Goal: Information Seeking & Learning: Find contact information

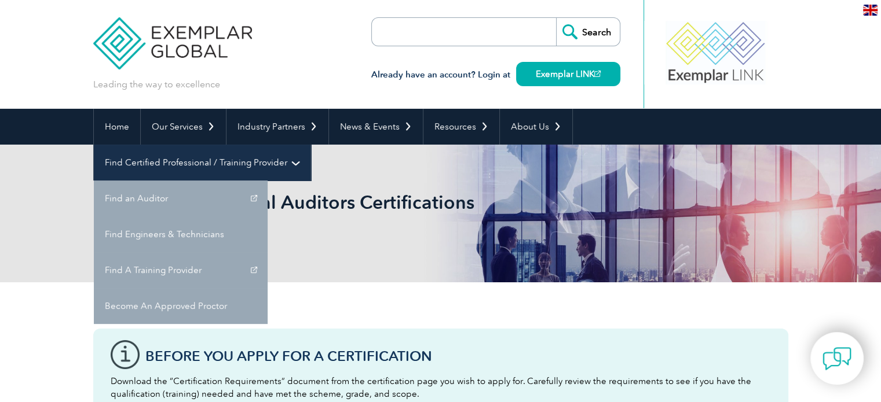
click at [310, 145] on link "Find Certified Professional / Training Provider" at bounding box center [202, 163] width 217 height 36
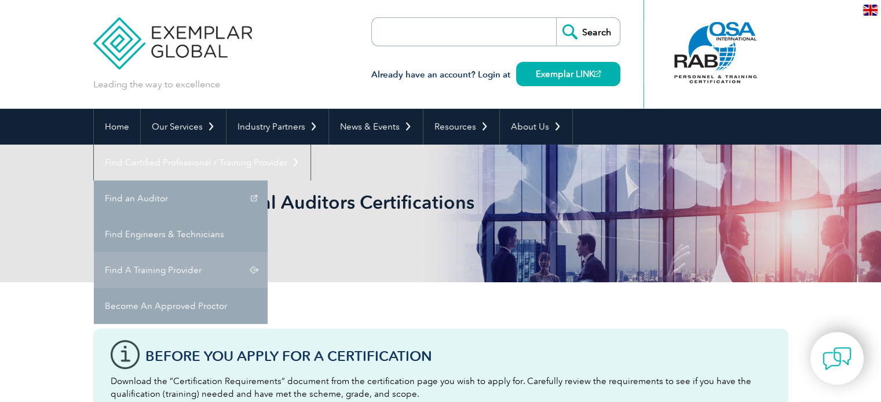
click at [267, 252] on link "Find A Training Provider" at bounding box center [181, 270] width 174 height 36
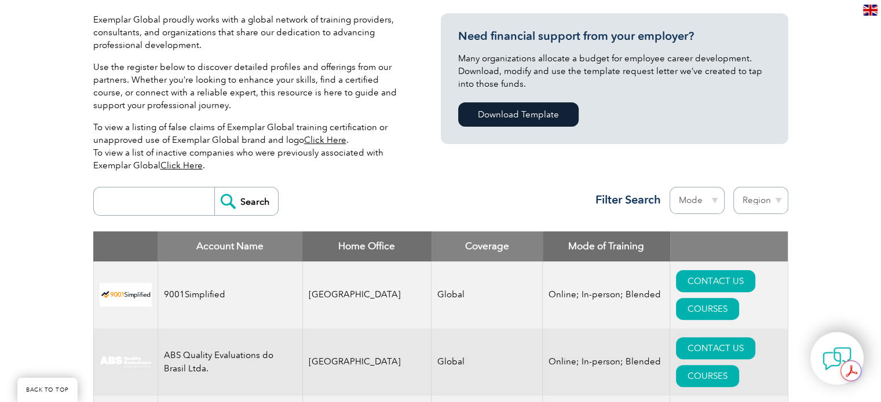
scroll to position [289, 0]
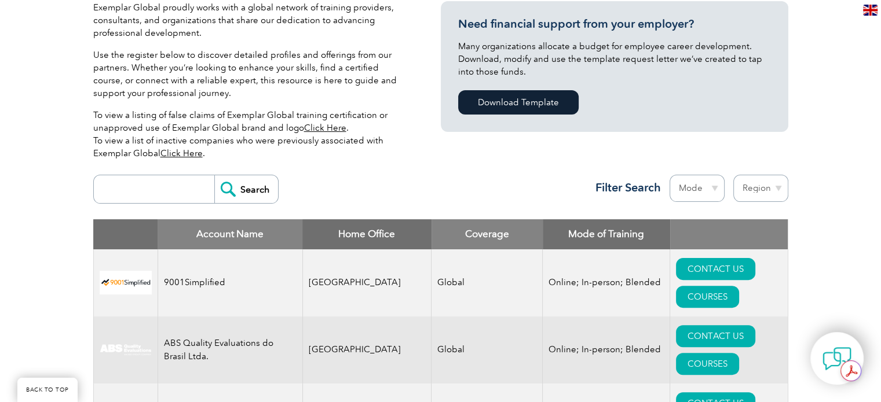
click at [142, 195] on input "search" at bounding box center [157, 189] width 115 height 28
type input "intercert"
click at [250, 186] on input "Search" at bounding box center [246, 189] width 64 height 28
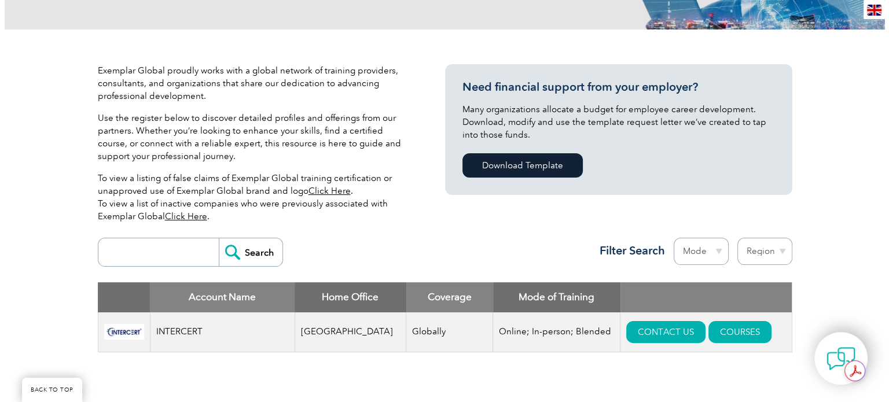
scroll to position [289, 0]
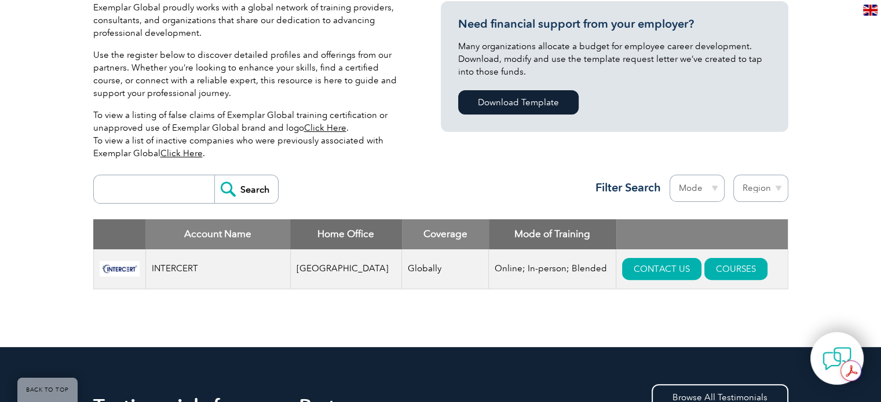
click at [113, 272] on img at bounding box center [120, 269] width 40 height 16
click at [181, 266] on td "INTERCERT" at bounding box center [217, 270] width 145 height 40
click at [519, 273] on td "Online; In-person; Blended" at bounding box center [552, 270] width 127 height 40
click at [720, 268] on link "COURSES" at bounding box center [735, 269] width 63 height 22
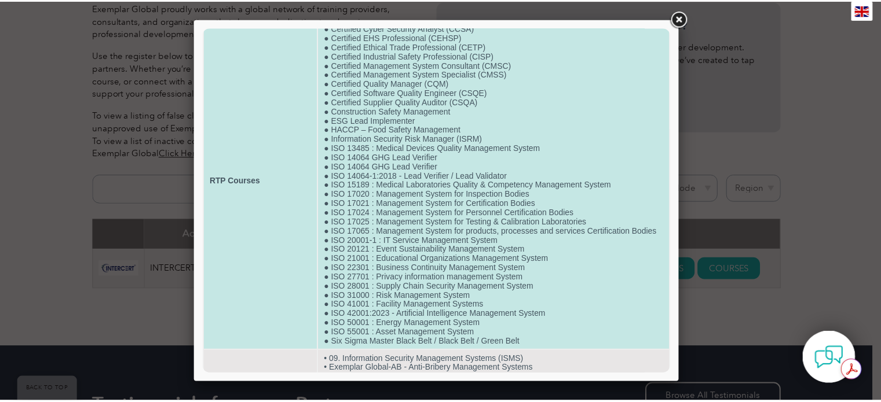
scroll to position [0, 0]
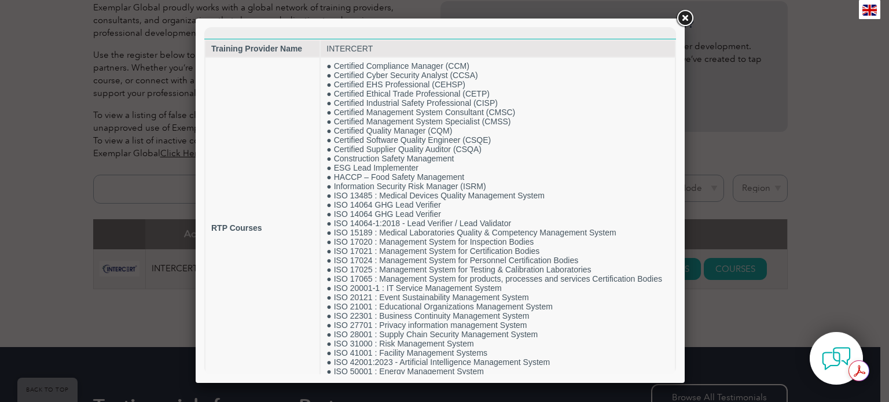
click at [687, 13] on link at bounding box center [684, 18] width 21 height 21
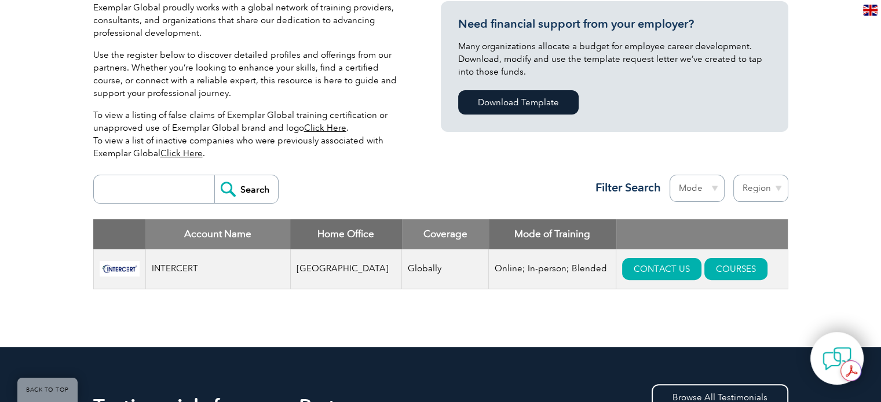
click at [408, 265] on td "Globally" at bounding box center [445, 270] width 87 height 40
click at [347, 269] on td "[GEOGRAPHIC_DATA]" at bounding box center [346, 270] width 112 height 40
click at [102, 267] on img at bounding box center [120, 269] width 40 height 16
click at [134, 267] on img at bounding box center [120, 269] width 40 height 16
click at [218, 231] on th "Account Name" at bounding box center [217, 234] width 145 height 30
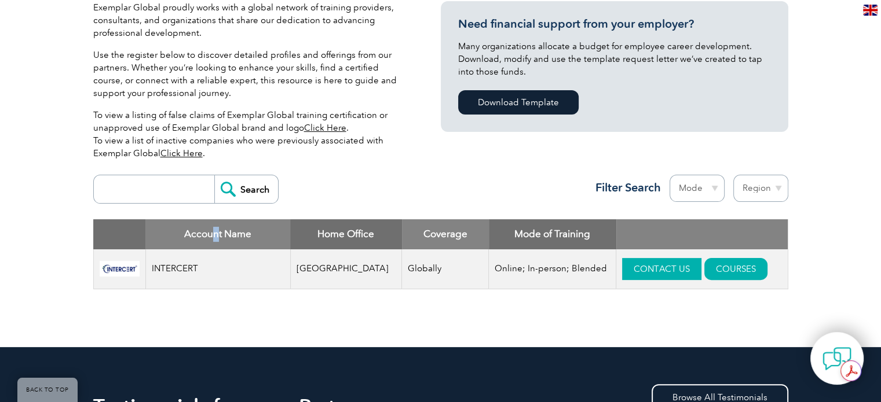
click at [622, 272] on link "CONTACT US" at bounding box center [661, 269] width 79 height 22
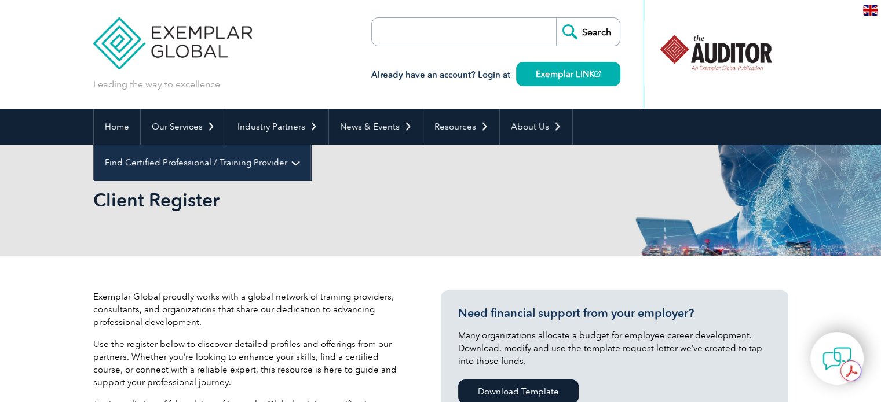
click at [310, 145] on link "Find Certified Professional / Training Provider" at bounding box center [202, 163] width 217 height 36
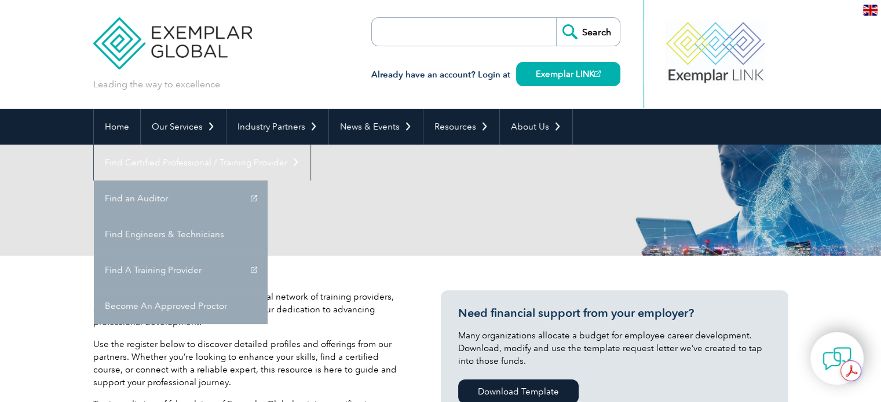
click at [358, 252] on div "Client Register" at bounding box center [440, 200] width 695 height 111
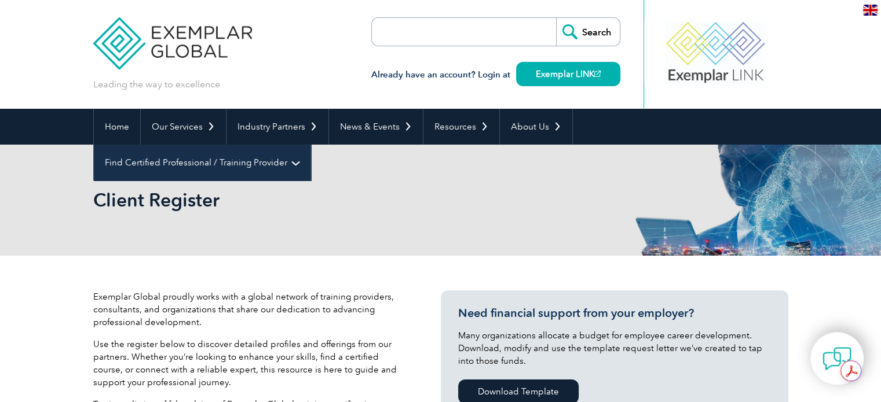
click at [310, 145] on link "Find Certified Professional / Training Provider" at bounding box center [202, 163] width 217 height 36
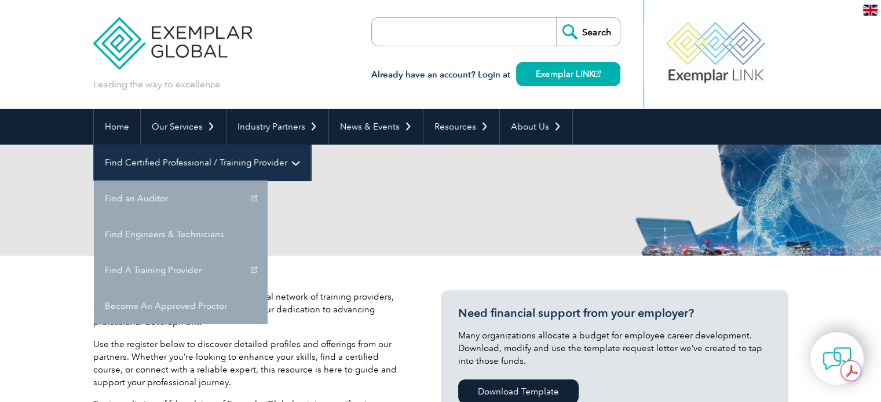
click at [310, 145] on link "Find Certified Professional / Training Provider" at bounding box center [202, 163] width 217 height 36
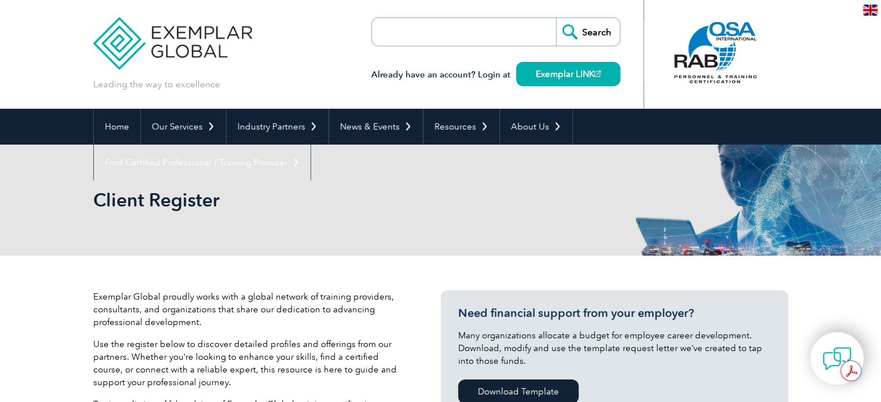
click at [410, 214] on div "Client Register" at bounding box center [440, 200] width 695 height 111
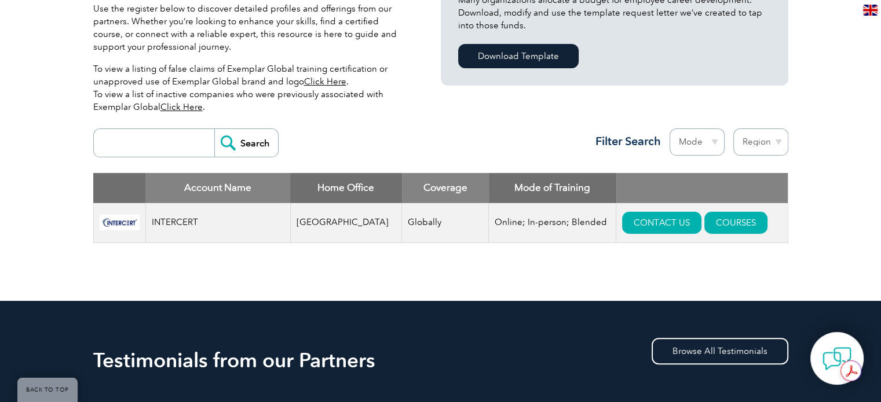
scroll to position [347, 0]
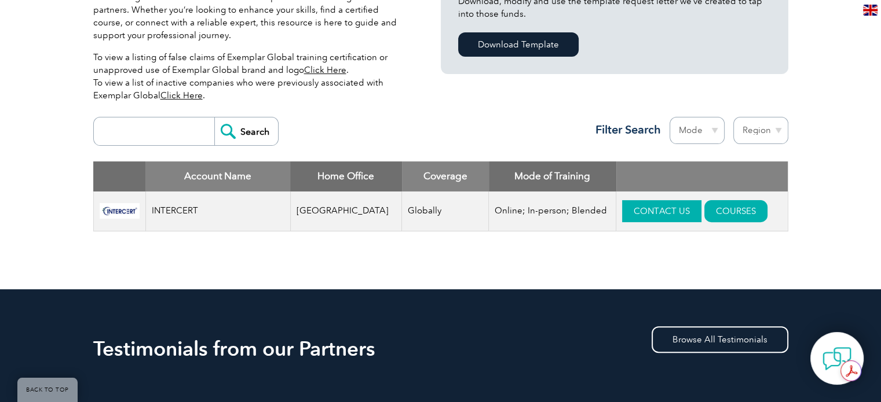
click at [641, 217] on link "CONTACT US" at bounding box center [661, 211] width 79 height 22
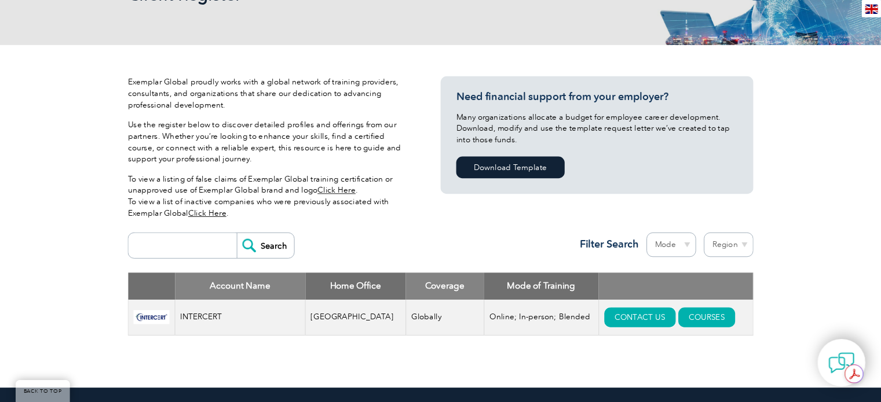
scroll to position [206, 0]
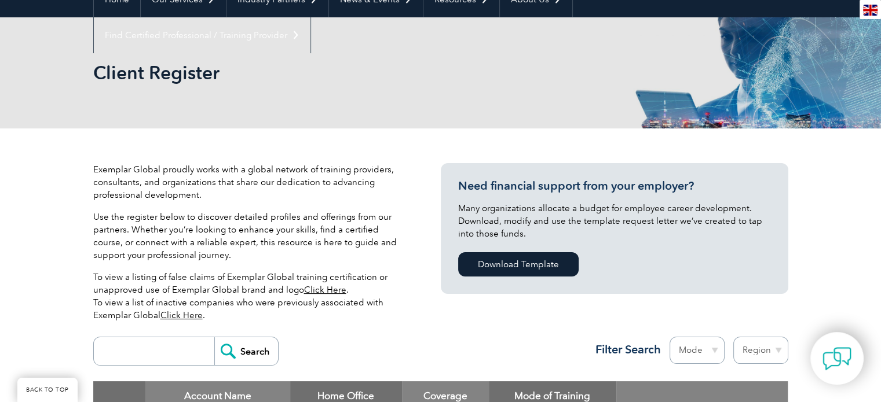
scroll to position [148, 0]
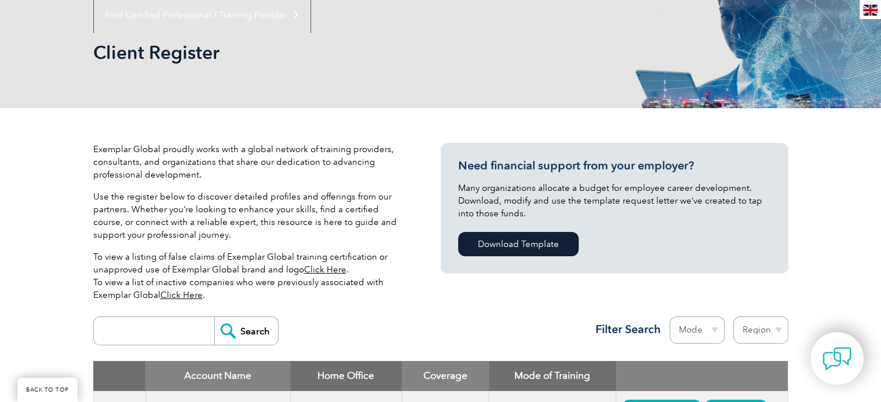
click at [431, 285] on div "Exemplar Global proudly works with a global network of training providers, cons…" at bounding box center [266, 227] width 347 height 168
click at [184, 296] on link "Click Here" at bounding box center [181, 295] width 42 height 10
click at [322, 269] on link "Click Here" at bounding box center [325, 270] width 42 height 10
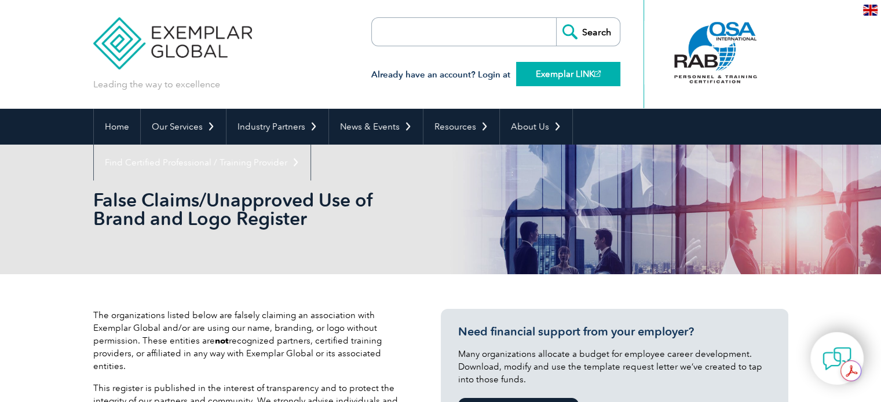
click at [559, 75] on link "Exemplar LINK" at bounding box center [568, 74] width 104 height 24
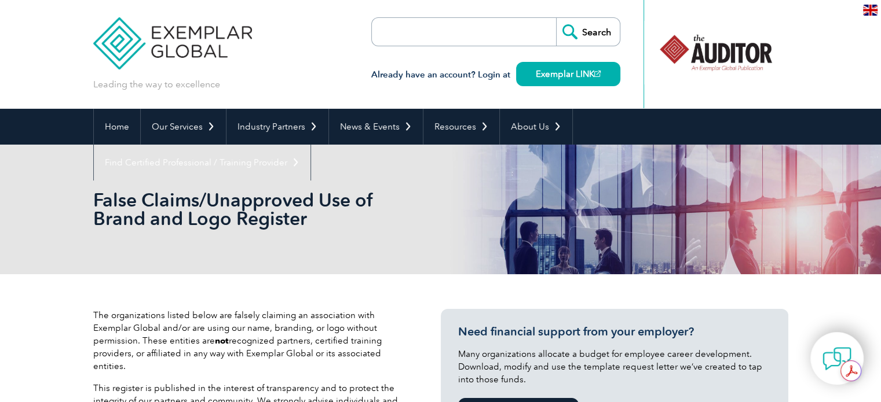
click at [130, 36] on img at bounding box center [172, 34] width 159 height 69
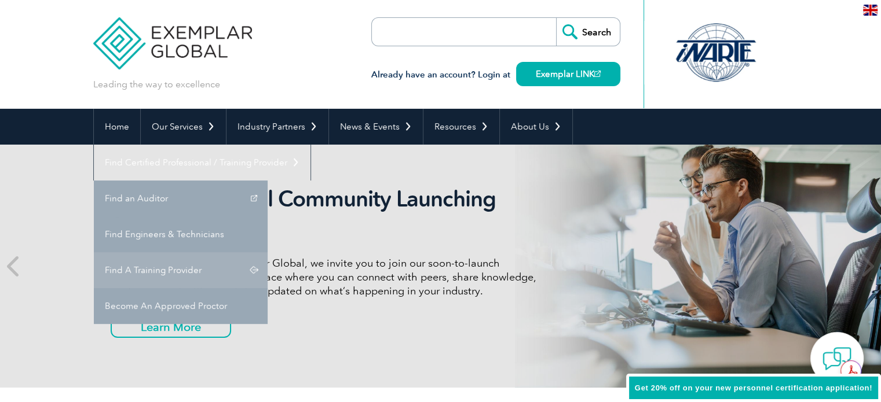
click at [267, 252] on link "Find A Training Provider" at bounding box center [181, 270] width 174 height 36
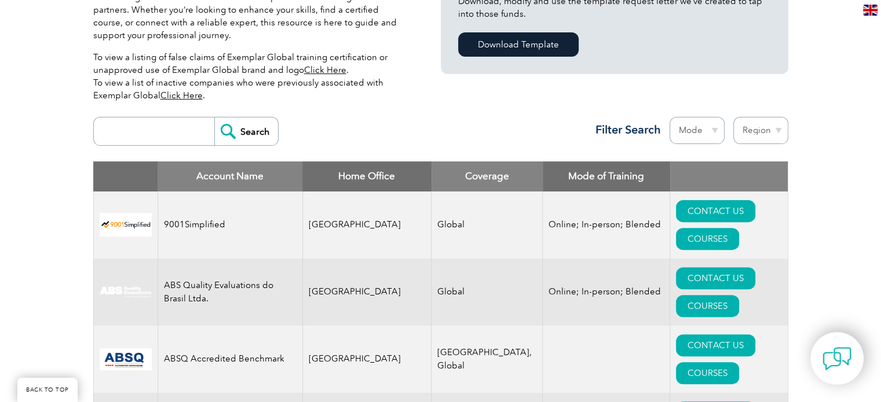
scroll to position [347, 0]
click at [145, 118] on input "search" at bounding box center [157, 132] width 115 height 28
type input "intercert"
click at [252, 118] on input "Search" at bounding box center [246, 132] width 64 height 28
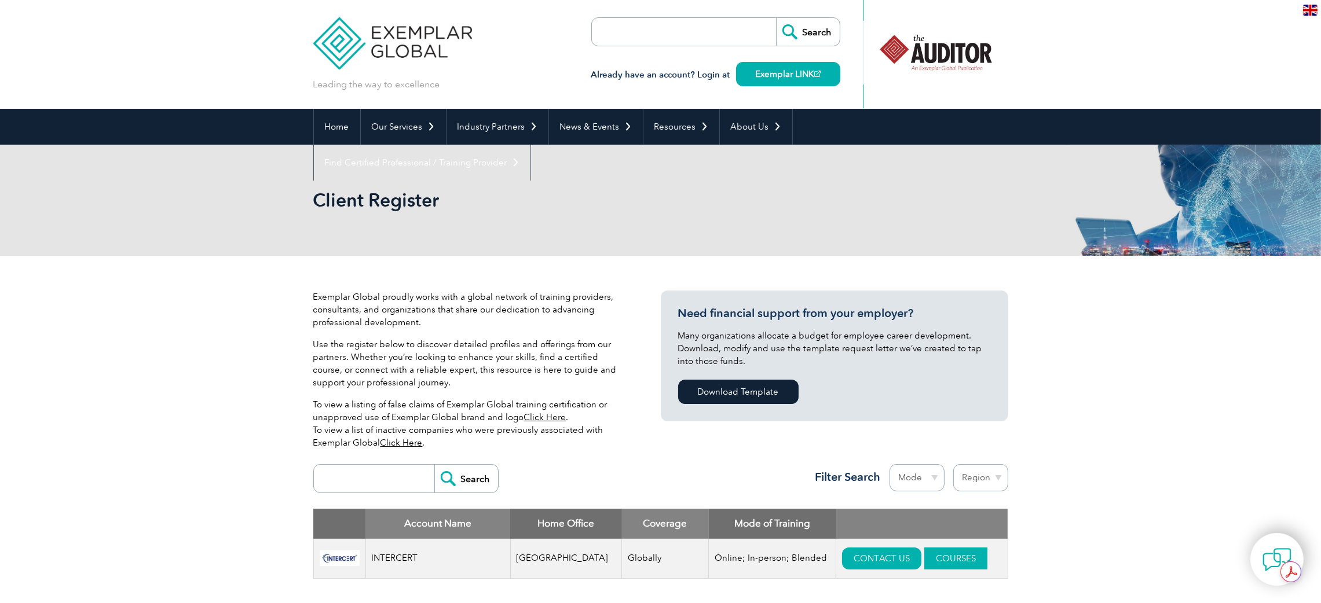
click at [880, 402] on link "COURSES" at bounding box center [955, 559] width 63 height 22
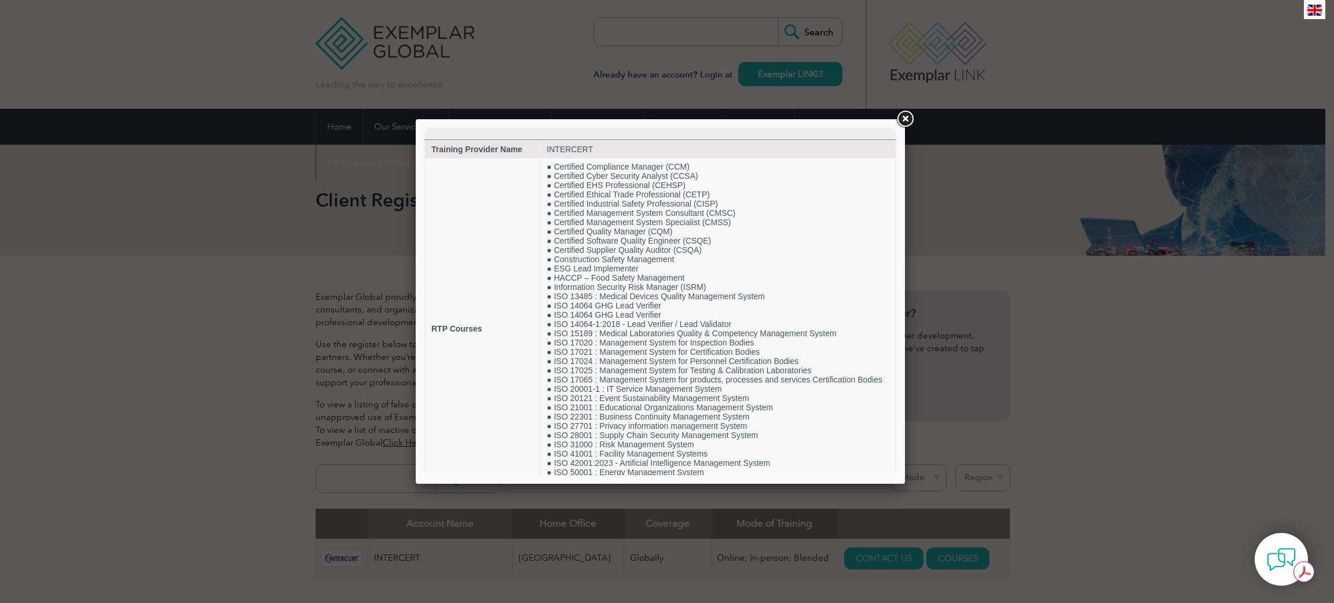
click at [880, 120] on link at bounding box center [904, 119] width 21 height 21
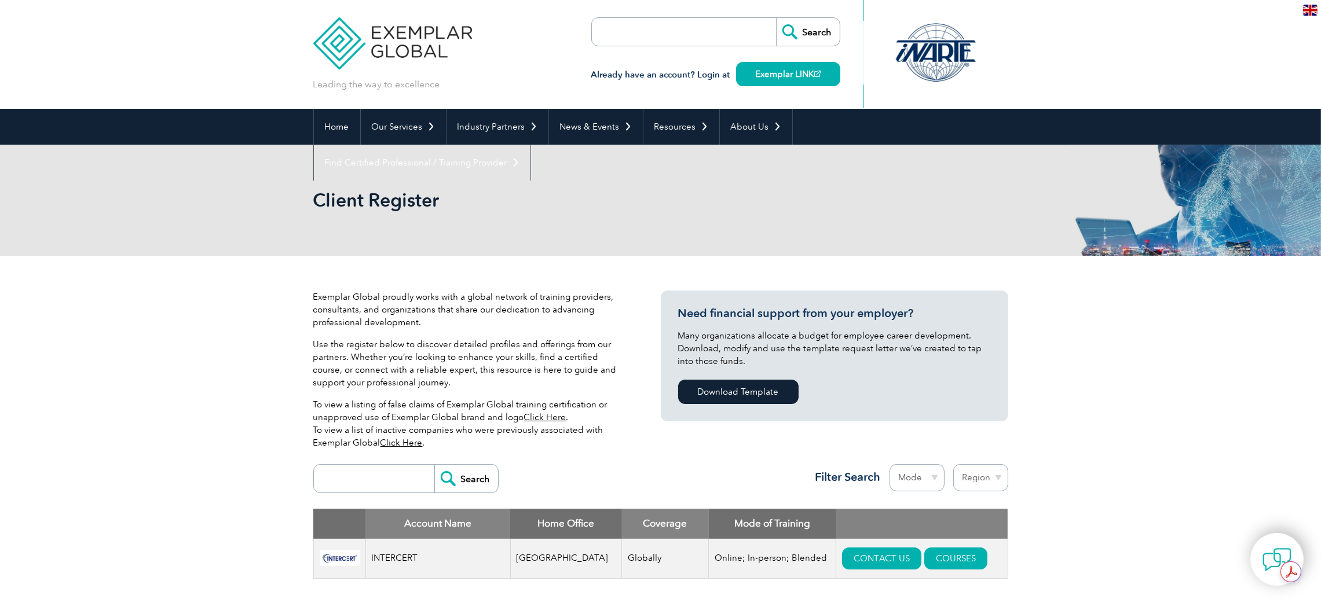
click at [390, 402] on input "search" at bounding box center [377, 479] width 115 height 28
type input "ض"
type input "qualitizer"
click at [434, 402] on input "Search" at bounding box center [466, 479] width 64 height 28
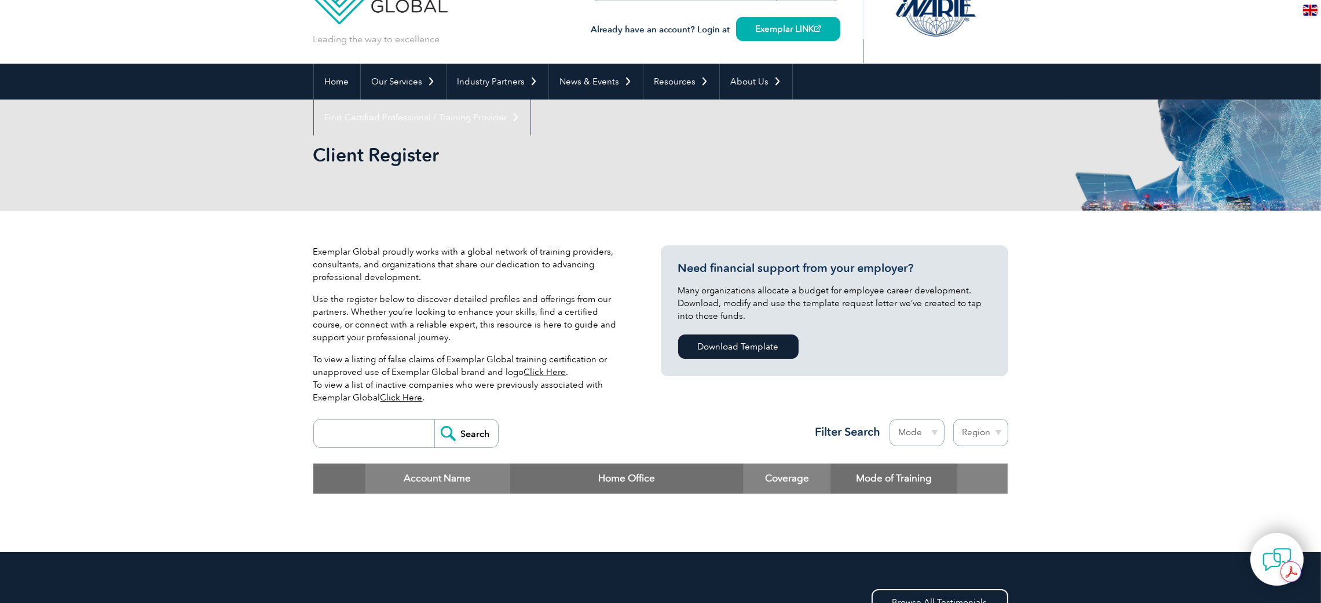
scroll to position [174, 0]
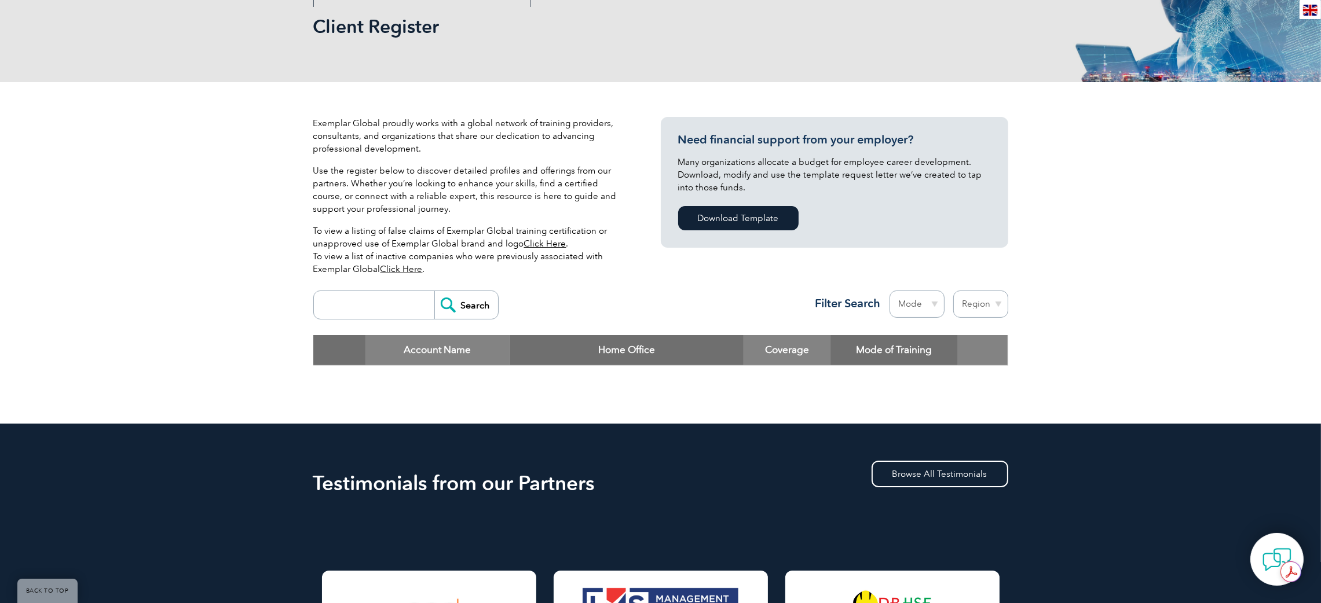
click at [382, 294] on input "search" at bounding box center [377, 305] width 115 height 28
type input "qualit"
click at [475, 307] on input "Search" at bounding box center [466, 305] width 64 height 28
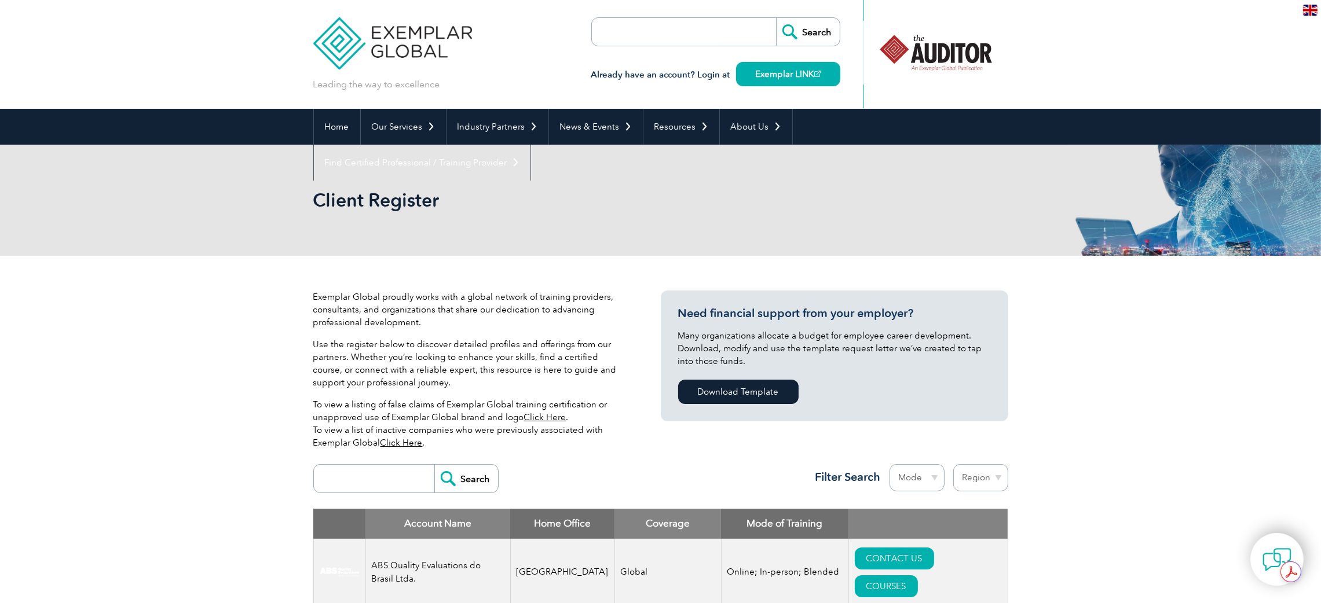
click at [366, 478] on input "search" at bounding box center [377, 479] width 115 height 28
paste input "qualityzer"
type input "qualityzer"
click at [473, 469] on input "Search" at bounding box center [466, 479] width 64 height 28
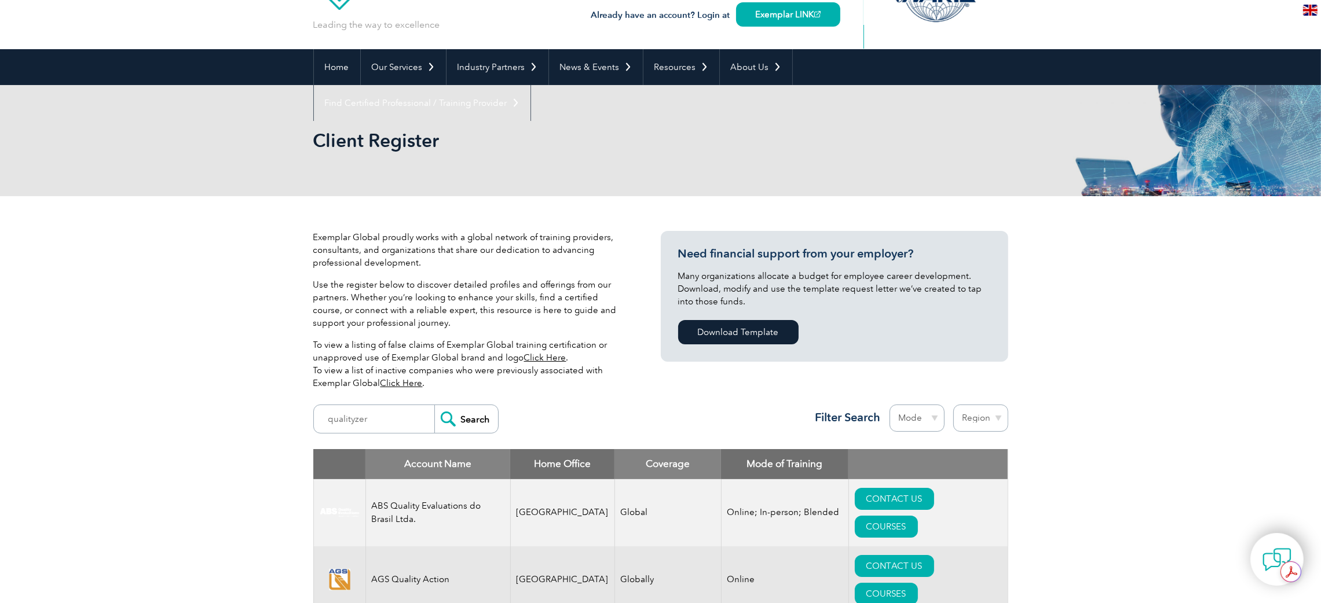
scroll to position [87, 0]
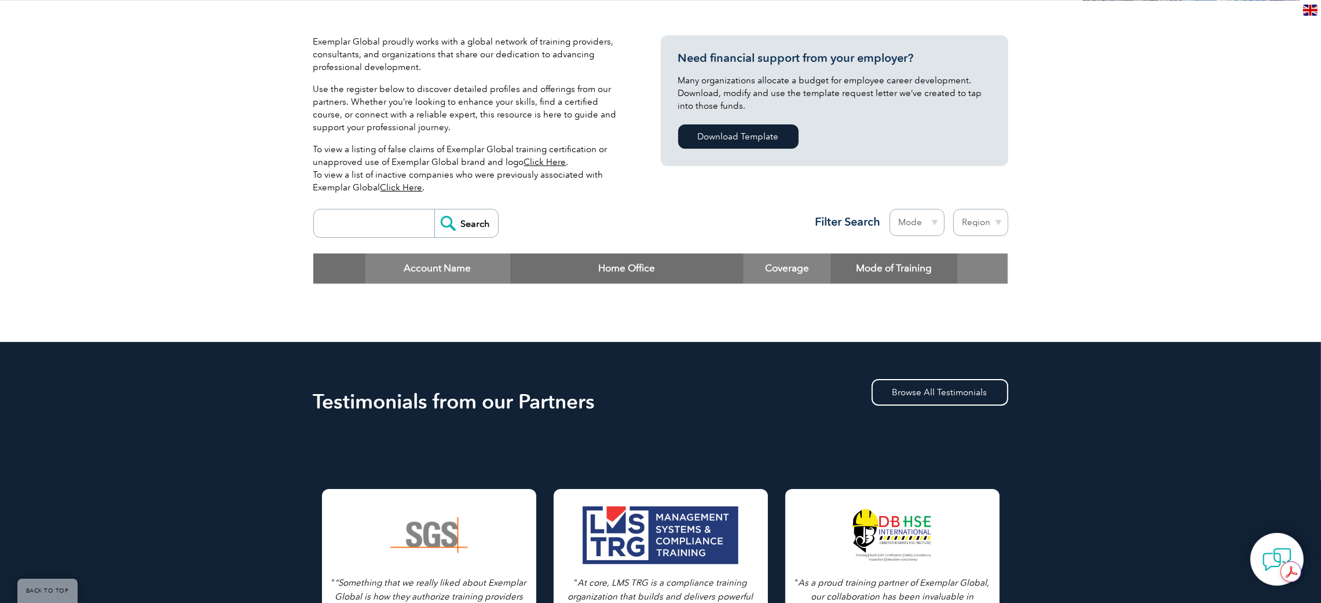
scroll to position [260, 0]
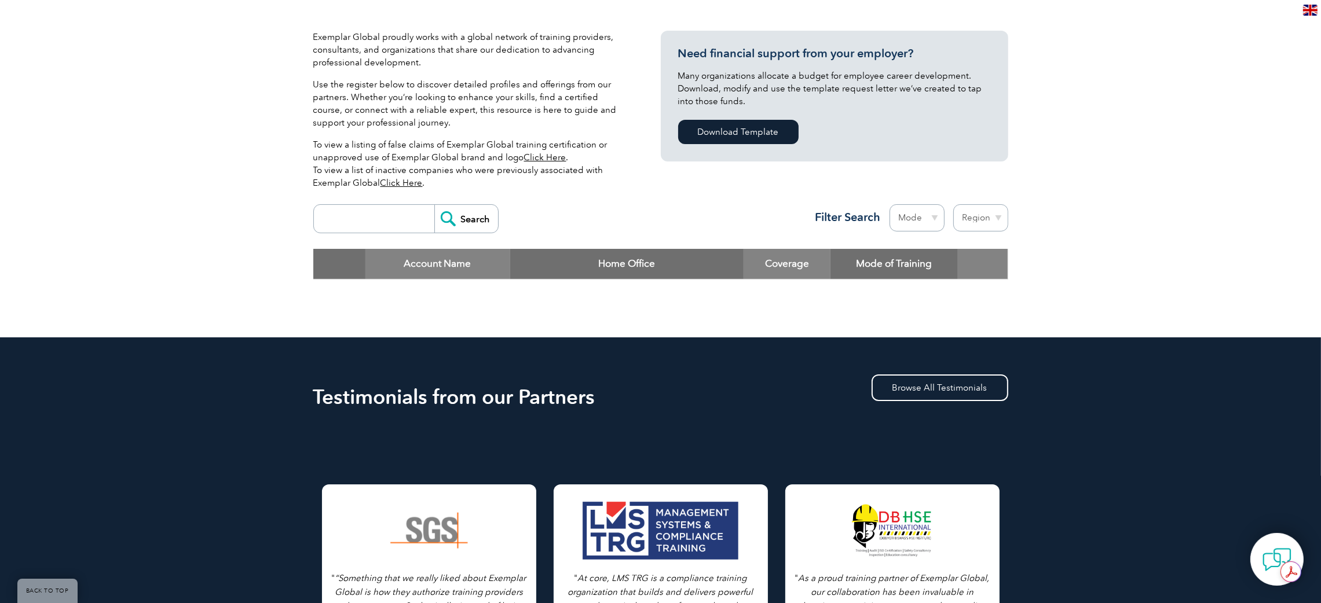
click at [438, 295] on div "Account Name Home Office Coverage Mode of Training" at bounding box center [660, 273] width 695 height 48
click at [373, 285] on div "Account Name Home Office Coverage Mode of Training" at bounding box center [660, 273] width 695 height 48
click at [319, 284] on div "Account Name Home Office Coverage Mode of Training" at bounding box center [660, 273] width 695 height 48
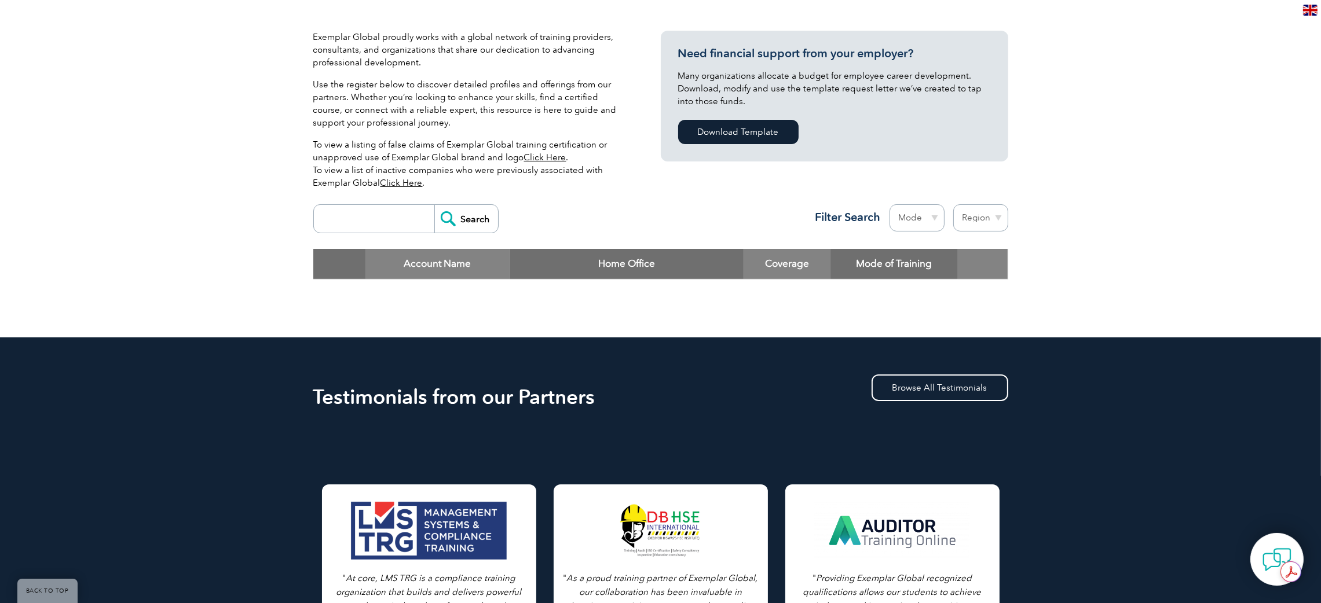
click at [1011, 270] on div "Exemplar Global proudly works with a global network of training providers, cons…" at bounding box center [660, 167] width 1321 height 342
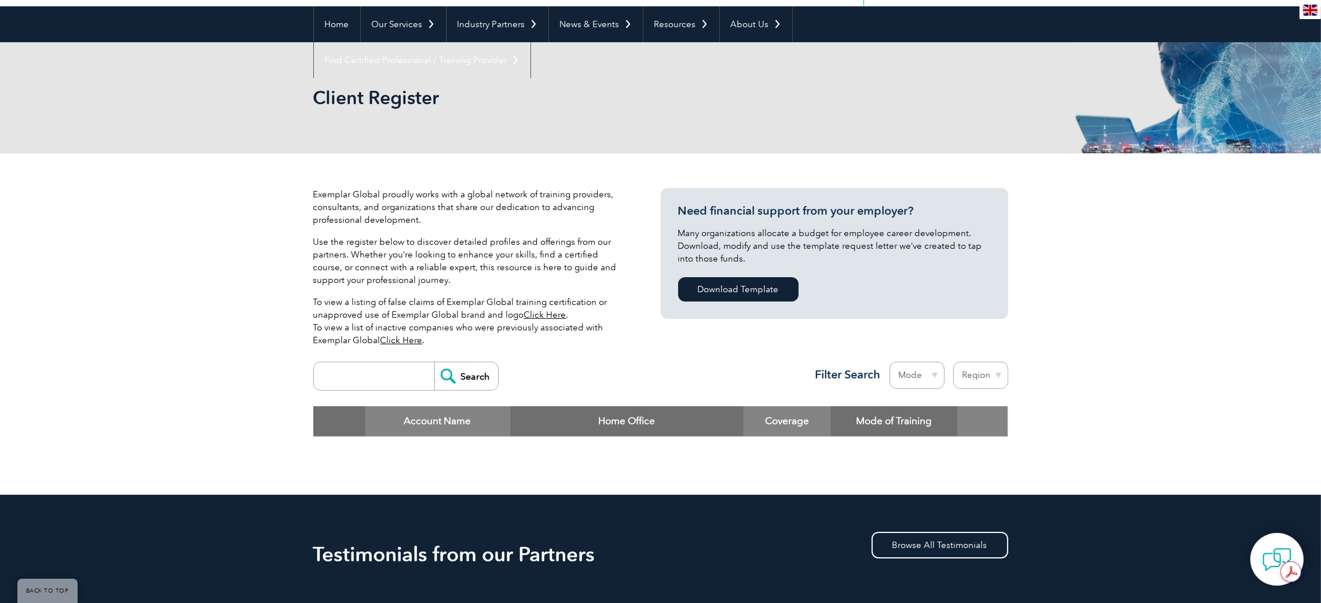
scroll to position [0, 0]
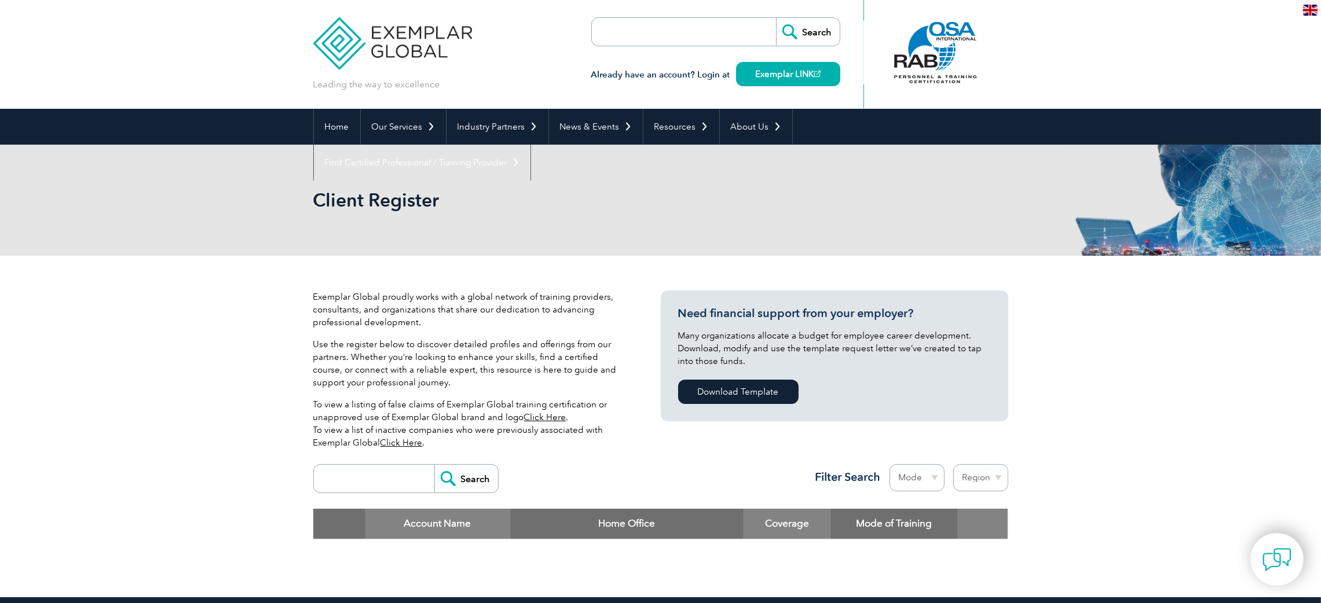
drag, startPoint x: 734, startPoint y: 198, endPoint x: 732, endPoint y: 207, distance: 9.3
click at [732, 207] on h2 "Client Register" at bounding box center [556, 200] width 486 height 19
click at [683, 34] on input "search" at bounding box center [658, 32] width 122 height 28
click at [512, 63] on div "Leading the way to excellence Search" at bounding box center [660, 54] width 695 height 109
click at [647, 21] on input "search" at bounding box center [658, 32] width 122 height 28
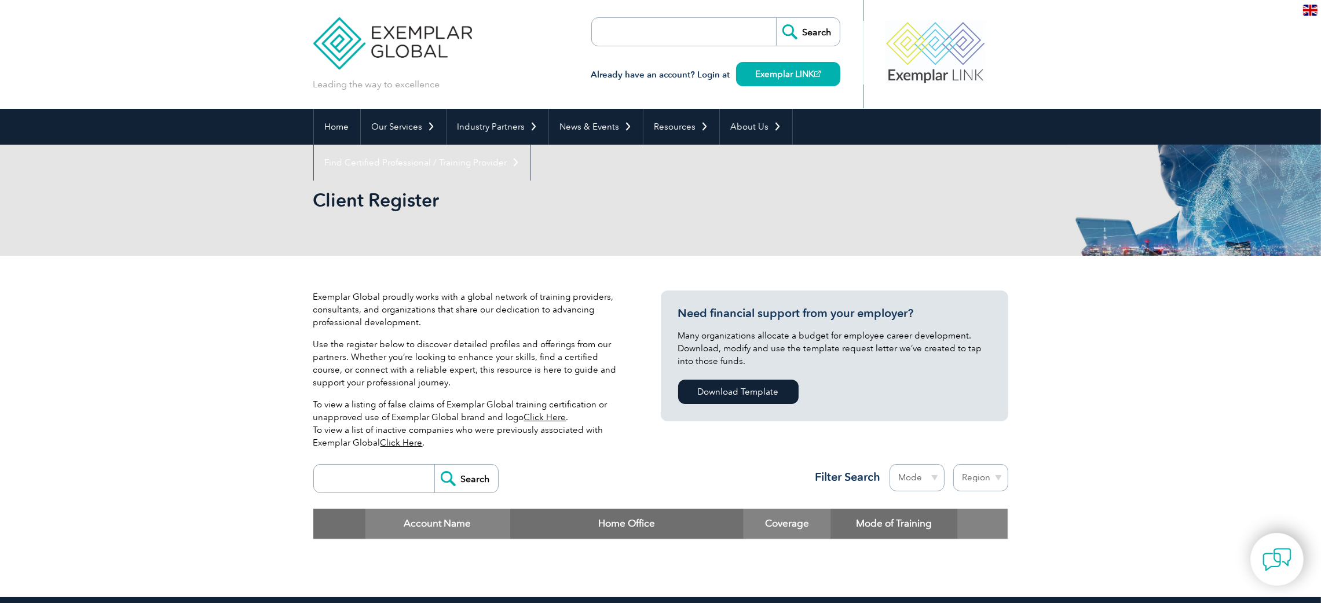
paste input "qualityzer"
type input "qualityzer"
click at [800, 29] on input "Search" at bounding box center [808, 32] width 64 height 28
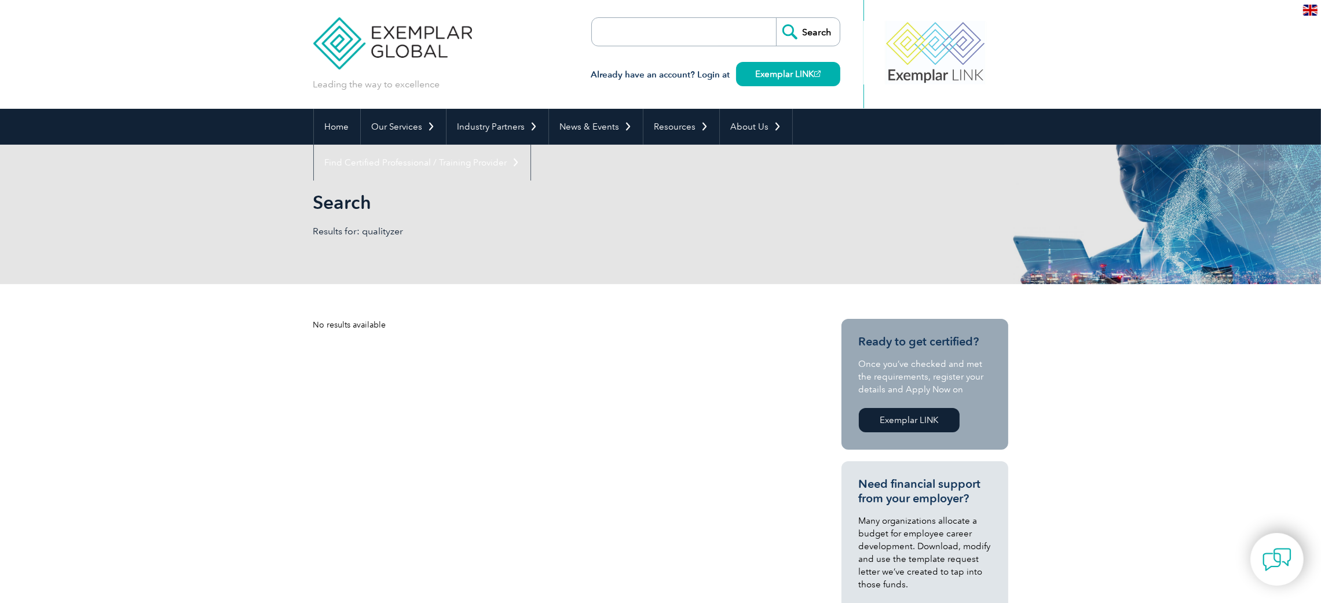
click at [657, 28] on input "search" at bounding box center [658, 32] width 122 height 28
type input "ه"
type input "intercert"
click at [776, 18] on input "Search" at bounding box center [808, 32] width 64 height 28
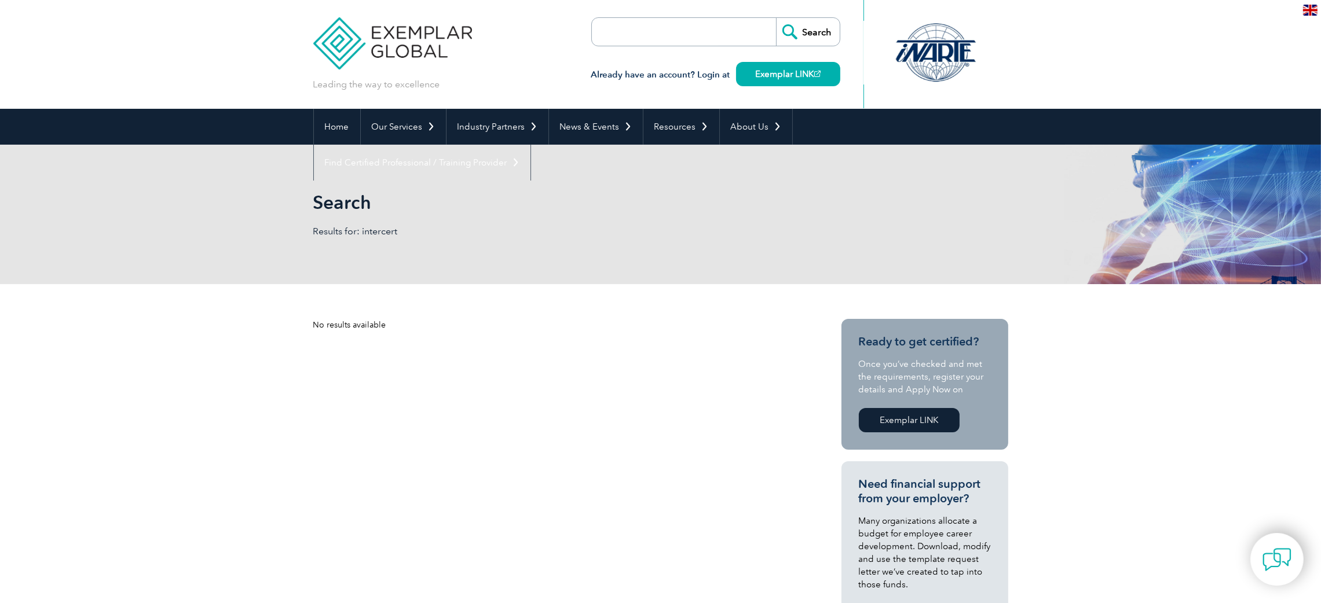
click at [388, 54] on img at bounding box center [392, 34] width 159 height 69
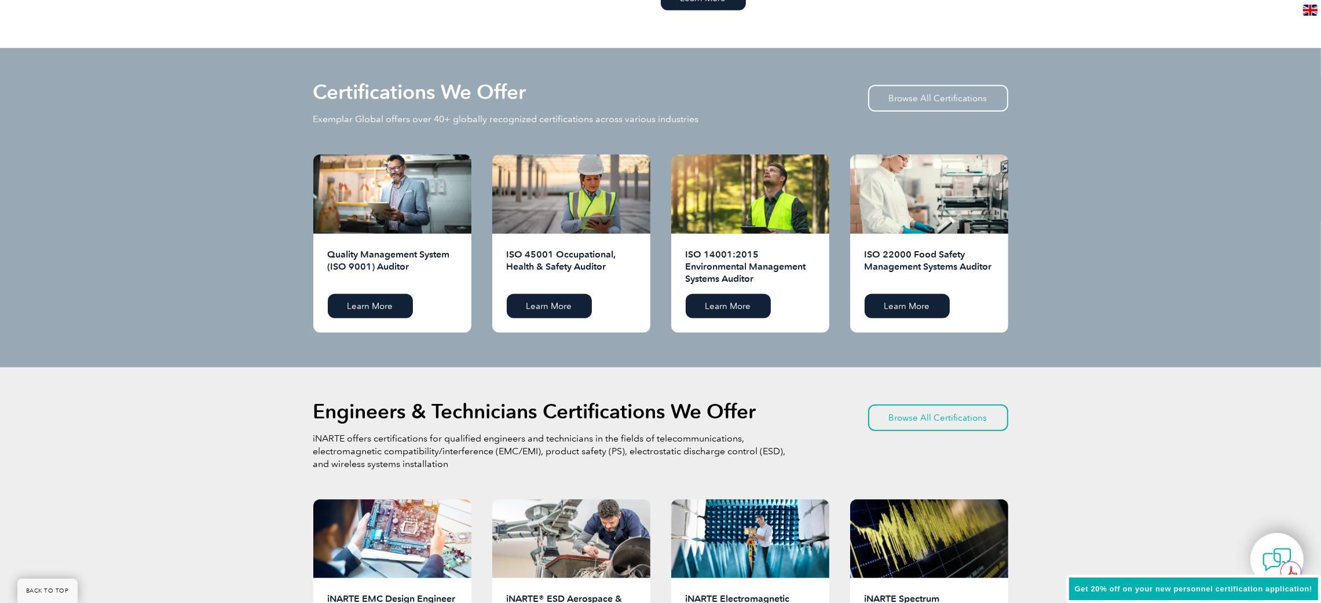
scroll to position [1128, 0]
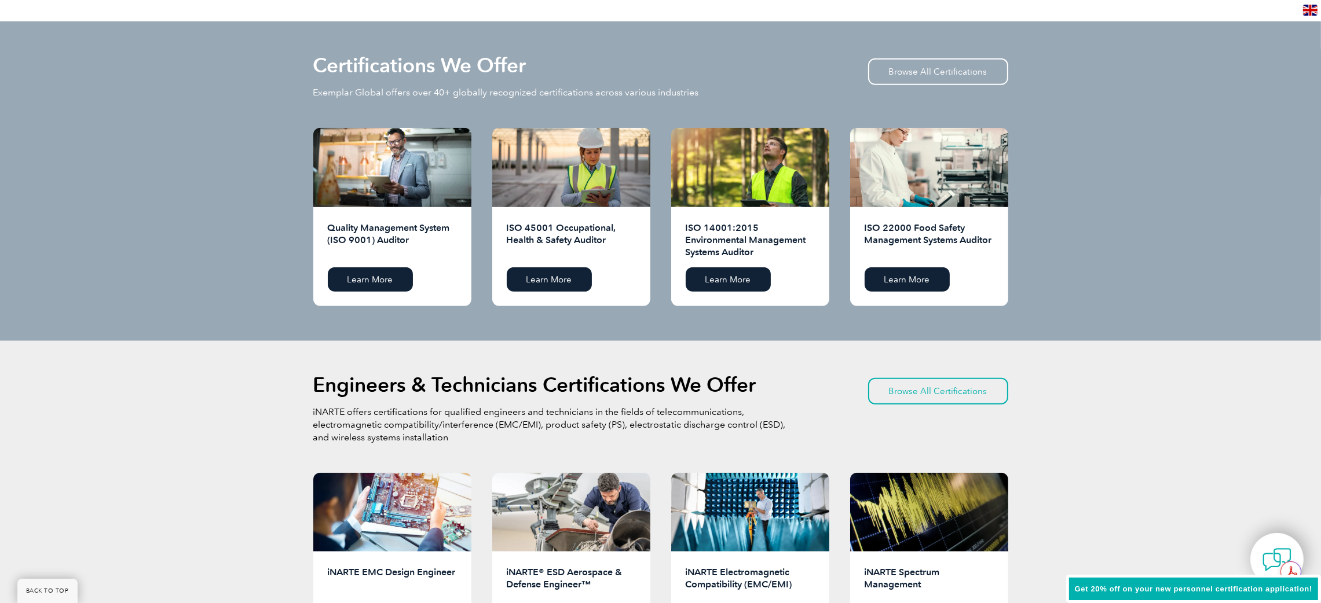
click at [343, 396] on div "Engineers & Technicians Certifications We Offer iNARTE offers certifications fo…" at bounding box center [660, 424] width 695 height 97
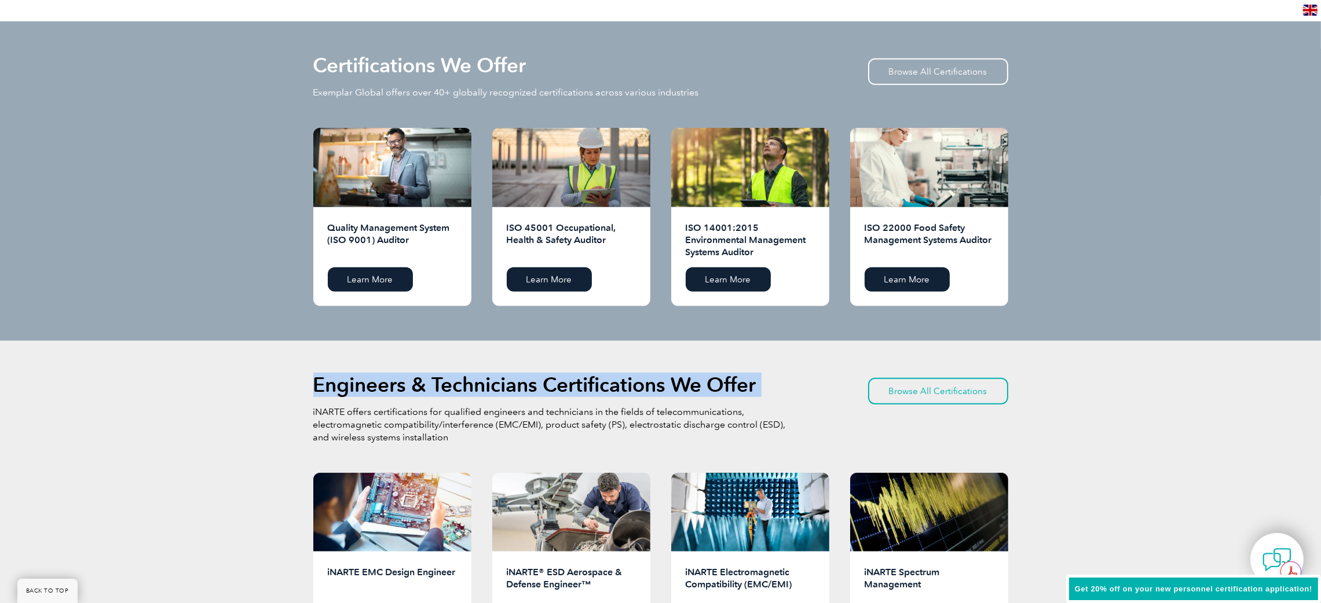
click at [343, 396] on div "Engineers & Technicians Certifications We Offer iNARTE offers certifications fo…" at bounding box center [660, 424] width 695 height 97
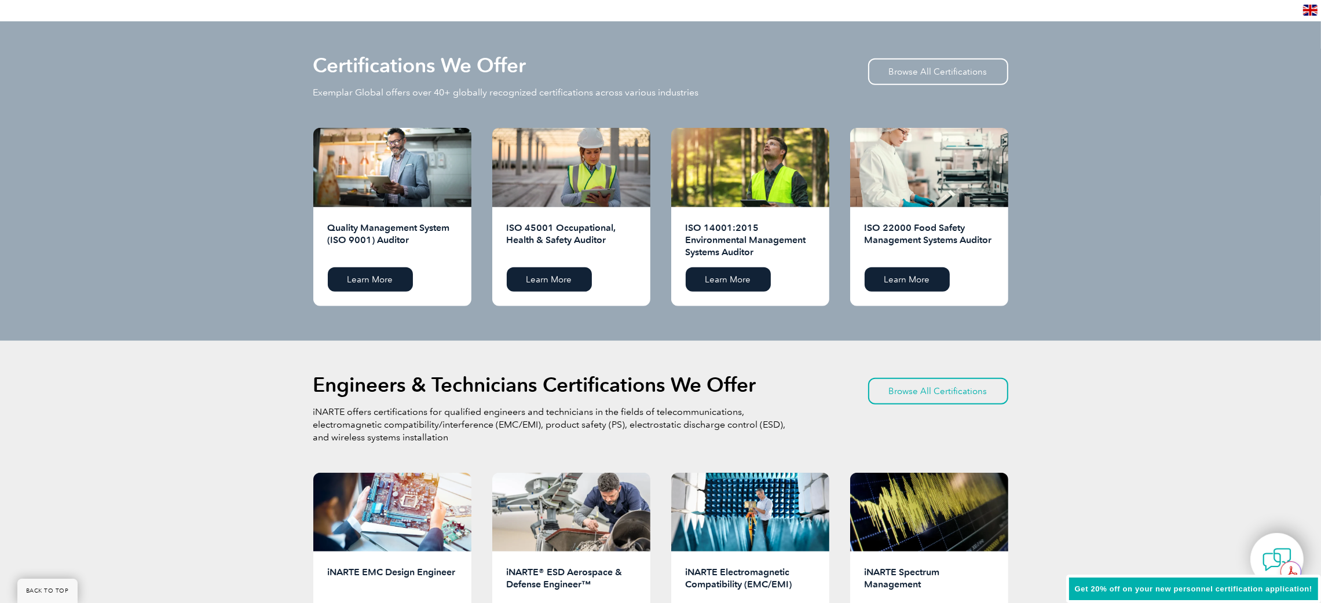
click at [501, 406] on p "iNARTE offers certifications for qualified engineers and technicians in the fie…" at bounding box center [550, 425] width 475 height 38
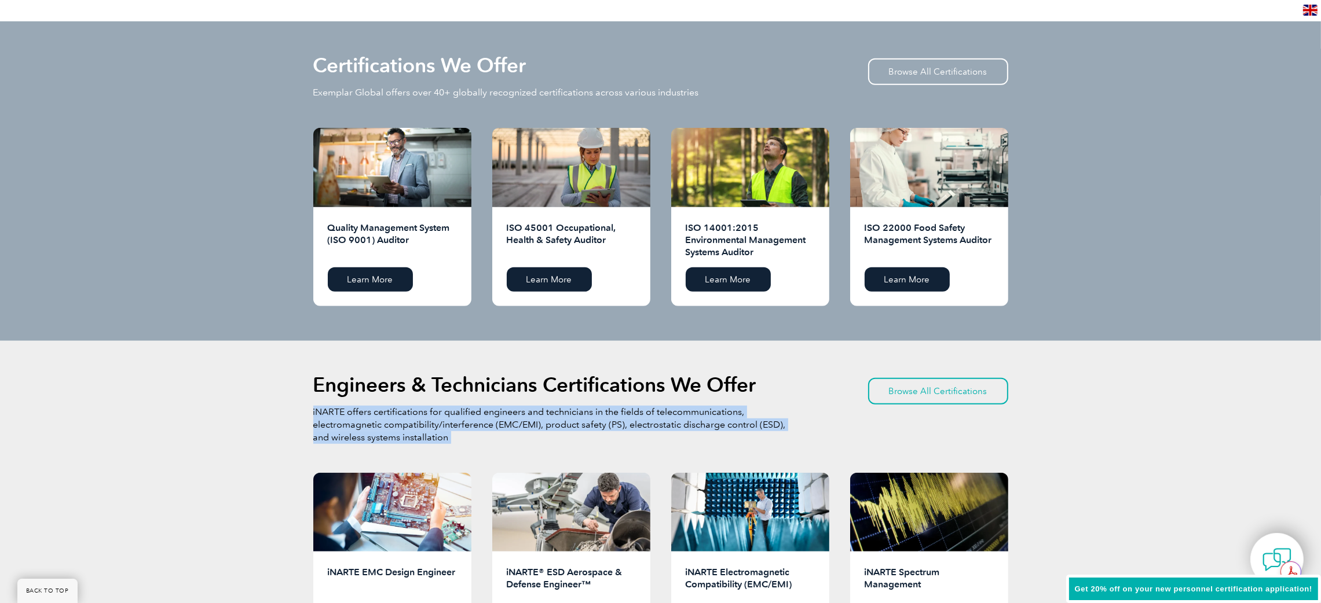
click at [501, 406] on p "iNARTE offers certifications for qualified engineers and technicians in the fie…" at bounding box center [550, 425] width 475 height 38
click at [480, 427] on p "iNARTE offers certifications for qualified engineers and technicians in the fie…" at bounding box center [550, 425] width 475 height 38
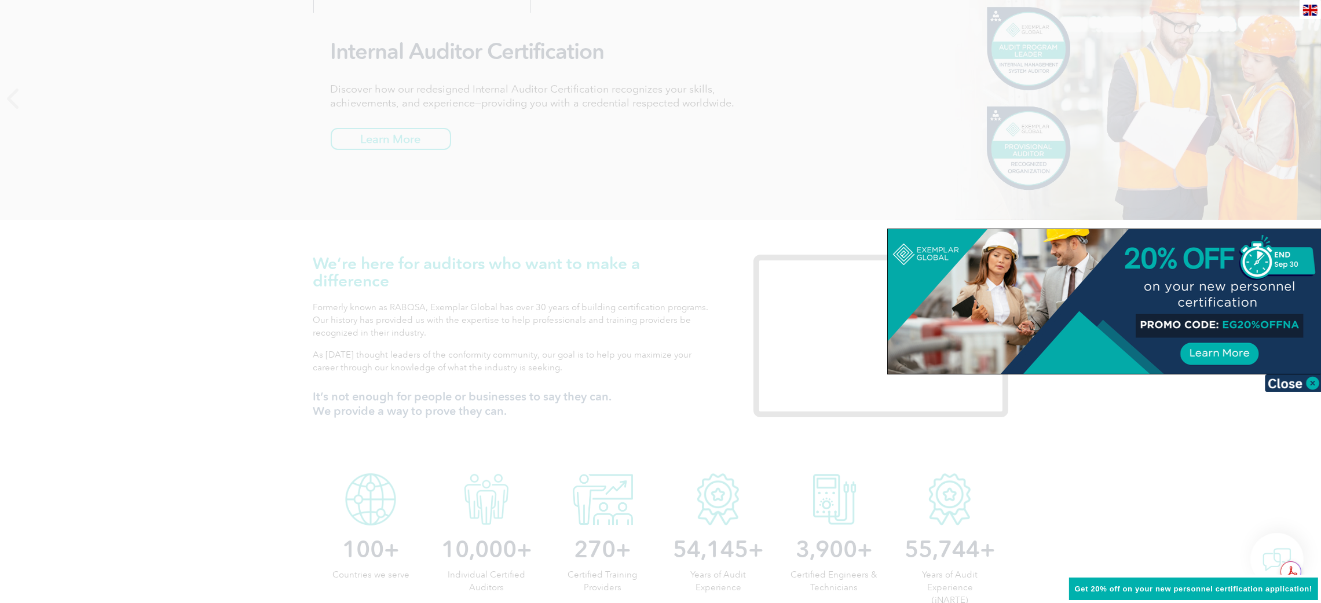
scroll to position [0, 0]
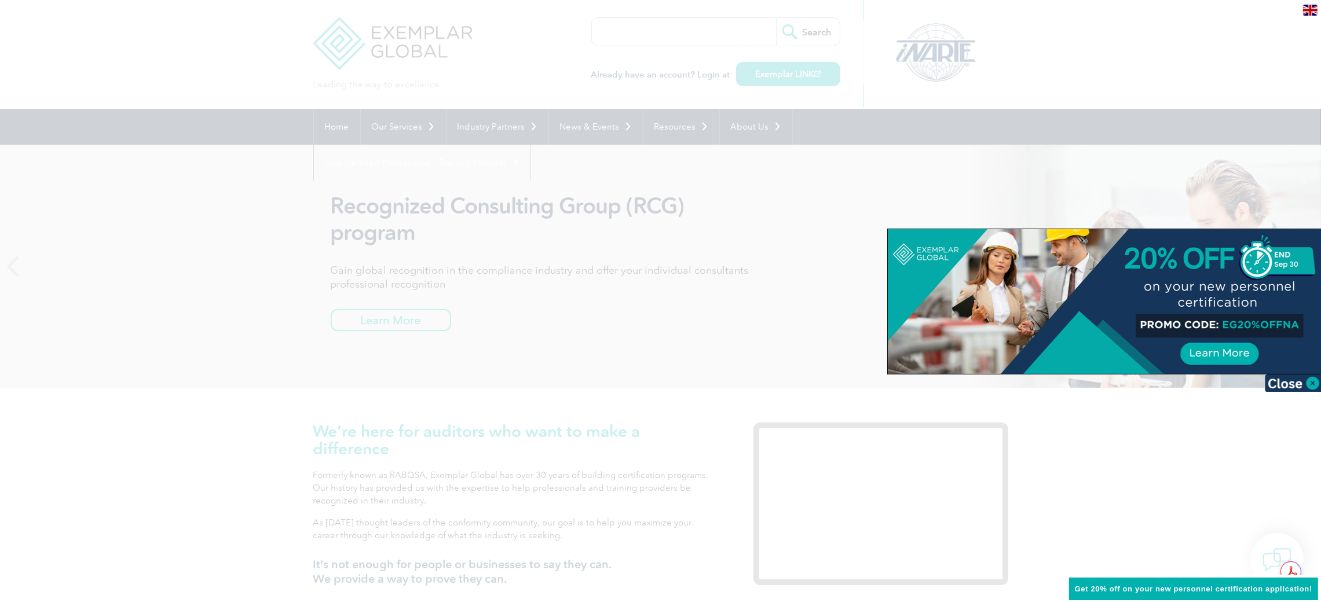
click at [175, 203] on div at bounding box center [660, 301] width 1321 height 603
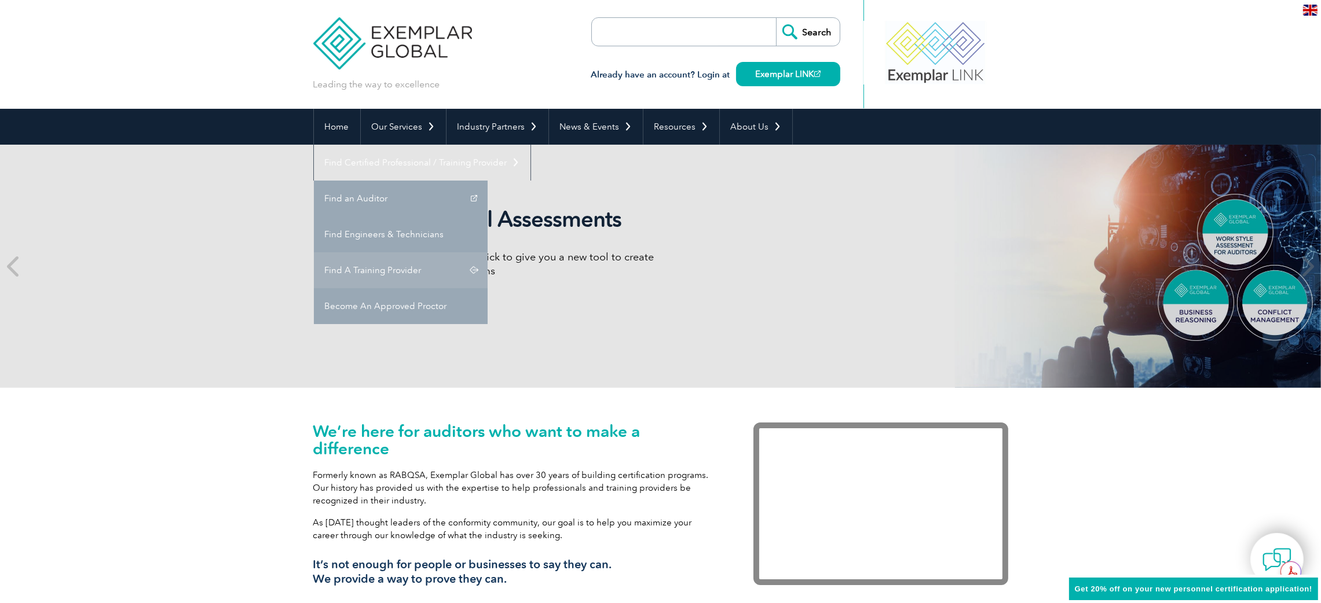
click at [487, 252] on link "Find A Training Provider" at bounding box center [401, 270] width 174 height 36
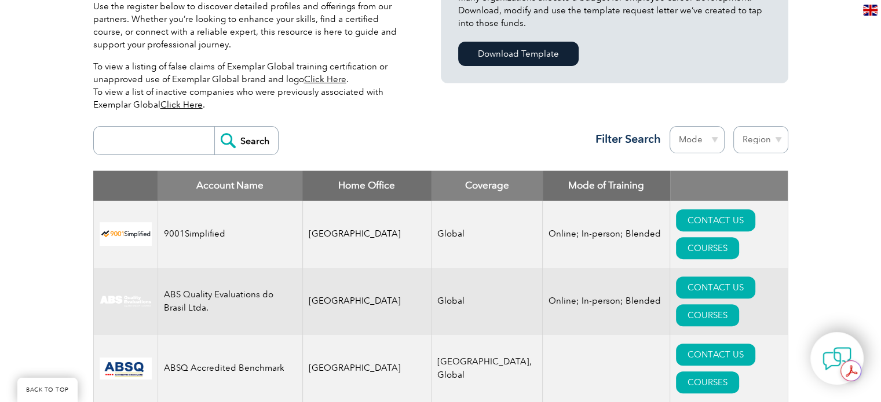
scroll to position [347, 0]
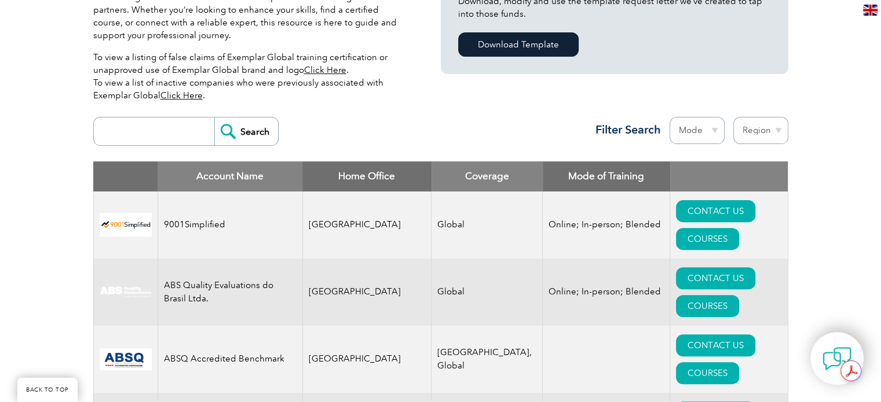
click at [149, 134] on input "search" at bounding box center [157, 132] width 115 height 28
type input "prolix"
click at [231, 134] on input "Search" at bounding box center [246, 132] width 64 height 28
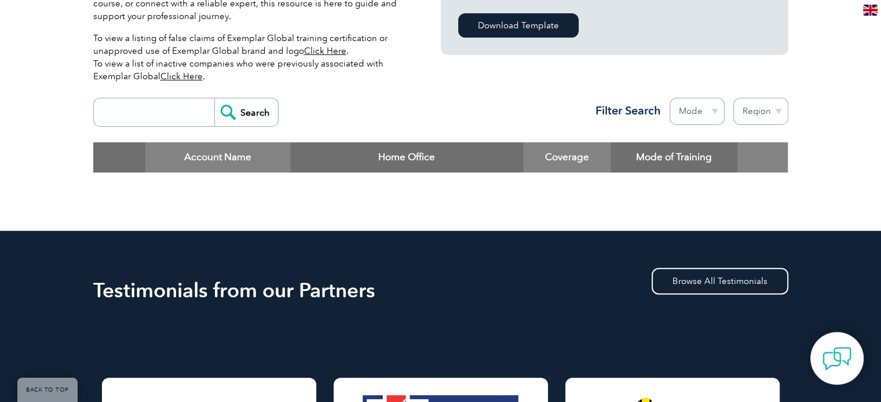
scroll to position [347, 0]
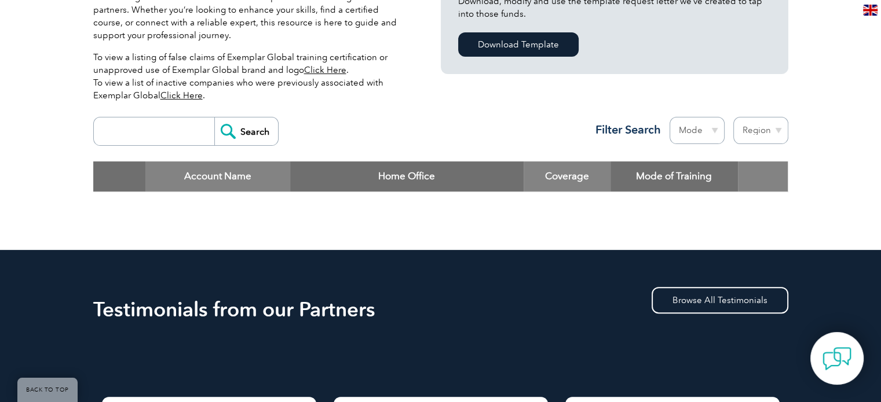
click at [153, 138] on input "search" at bounding box center [157, 132] width 115 height 28
type input "intercert"
click at [240, 132] on input "Search" at bounding box center [246, 132] width 64 height 28
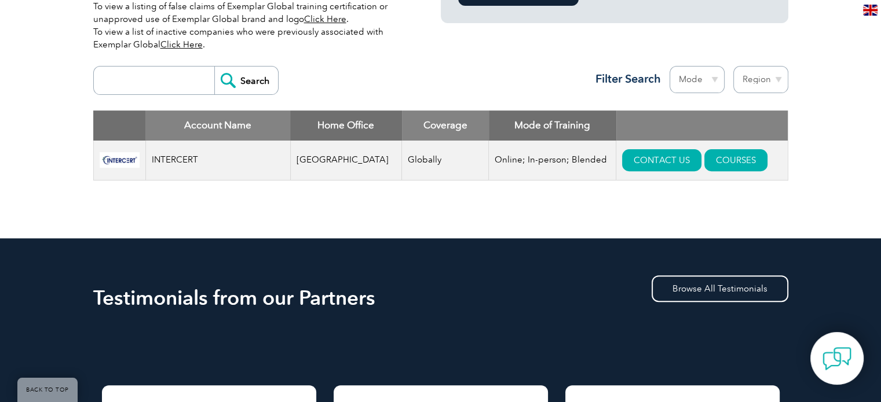
scroll to position [405, 0]
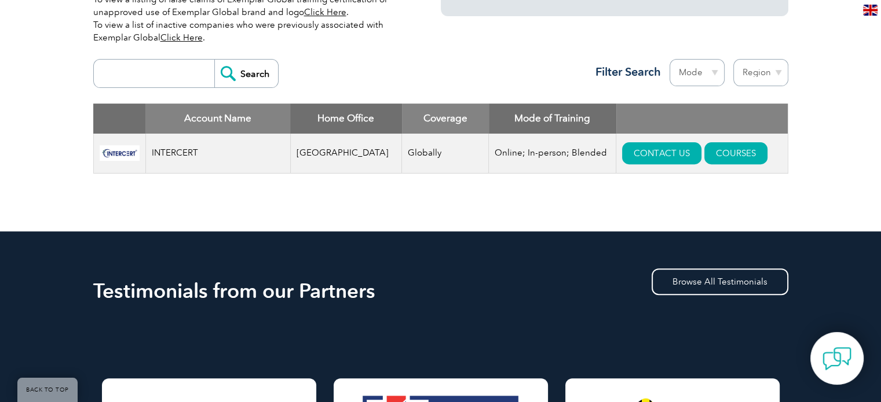
click at [184, 76] on input "search" at bounding box center [157, 74] width 115 height 28
type input "qualitizer"
click at [224, 78] on input "Search" at bounding box center [246, 74] width 64 height 28
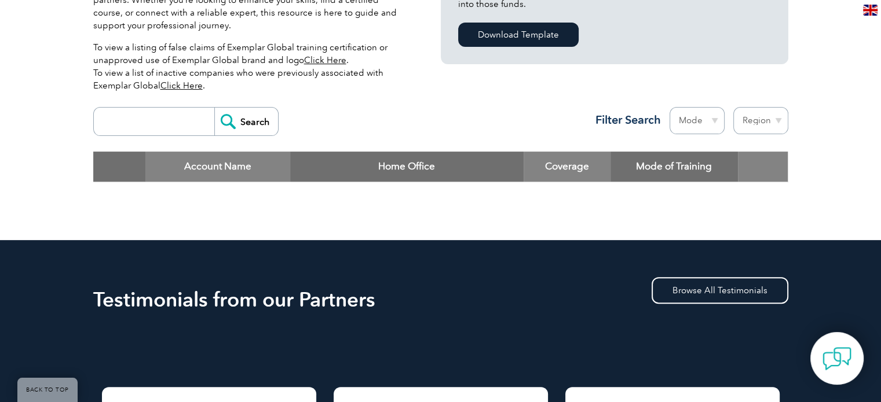
scroll to position [289, 0]
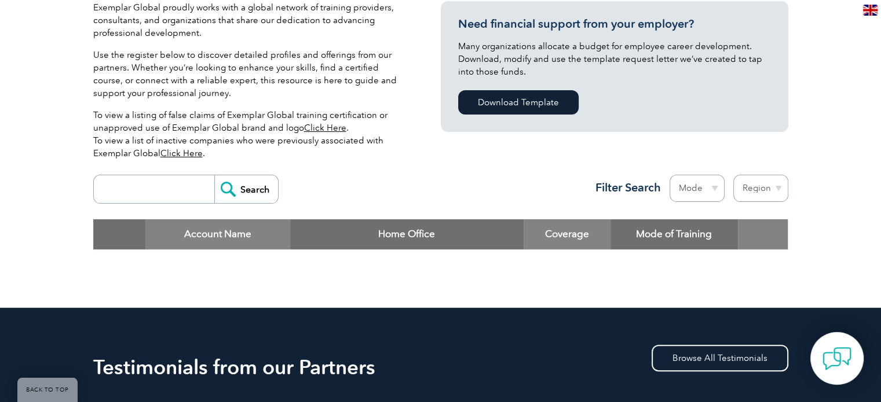
click at [165, 192] on input "search" at bounding box center [157, 189] width 115 height 28
paste input "qualityzer"
type input "qualityzer"
click at [243, 190] on input "Search" at bounding box center [246, 189] width 64 height 28
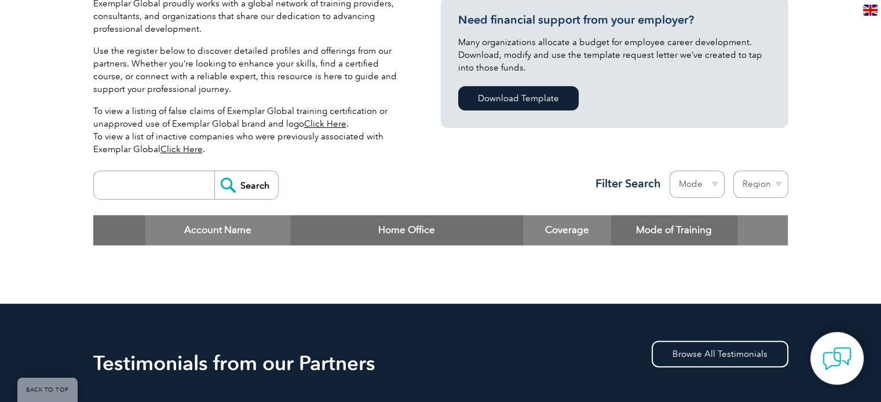
scroll to position [347, 0]
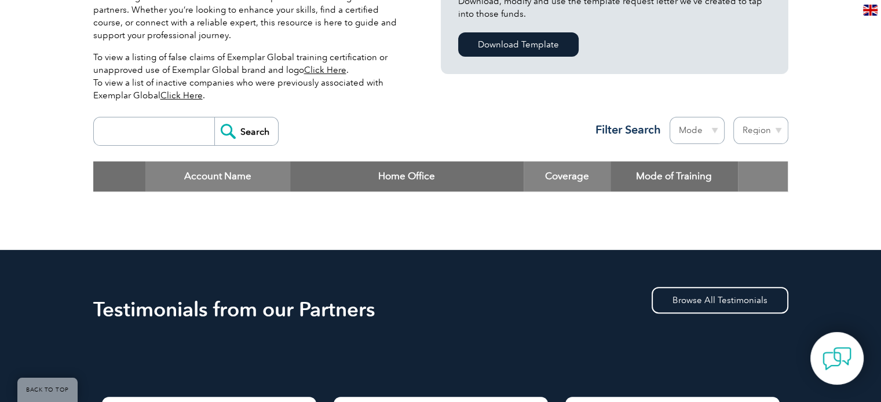
click at [157, 140] on input "search" at bounding box center [157, 132] width 115 height 28
click at [56, 194] on div "Exemplar Global proudly works with a global network of training providers, cons…" at bounding box center [440, 80] width 881 height 342
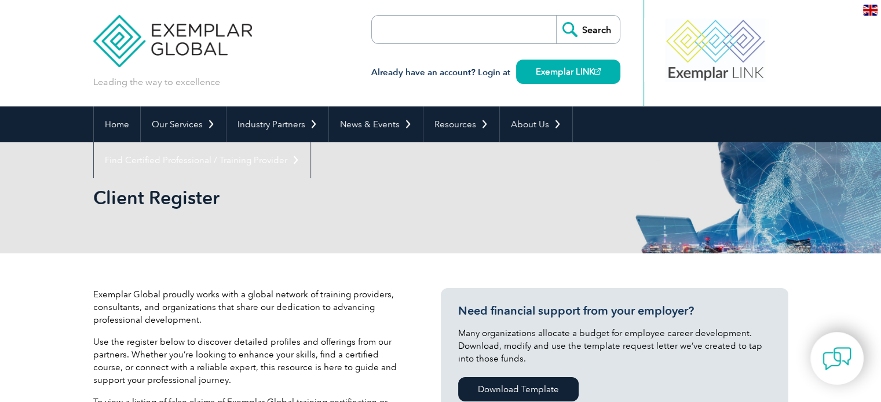
scroll to position [0, 0]
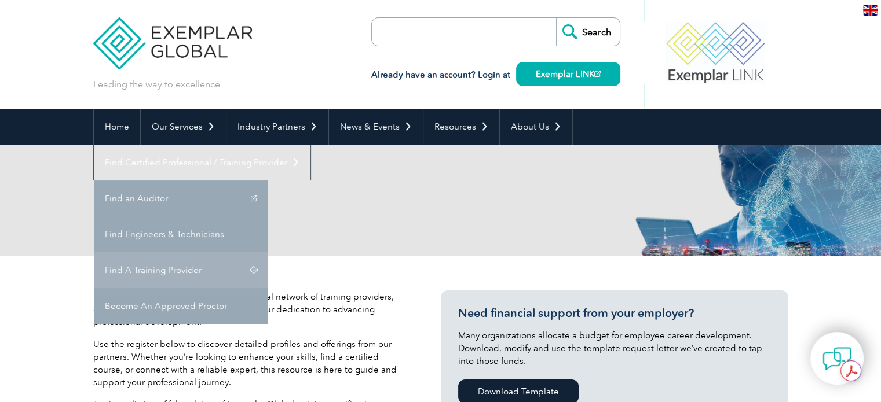
click at [267, 252] on link "Find A Training Provider" at bounding box center [181, 270] width 174 height 36
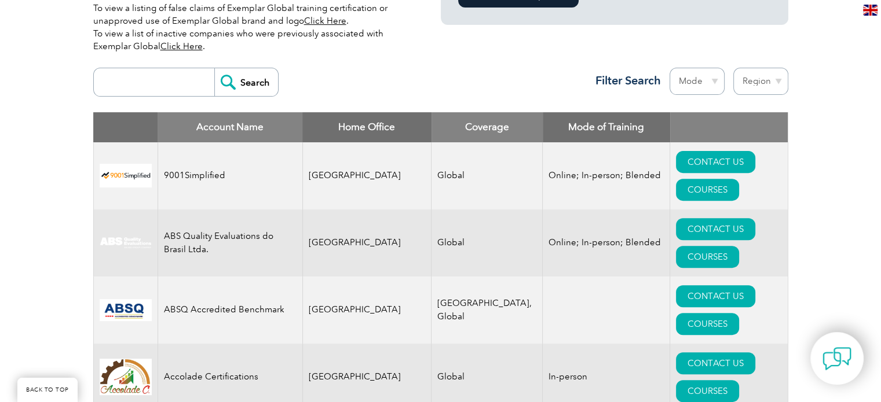
scroll to position [347, 0]
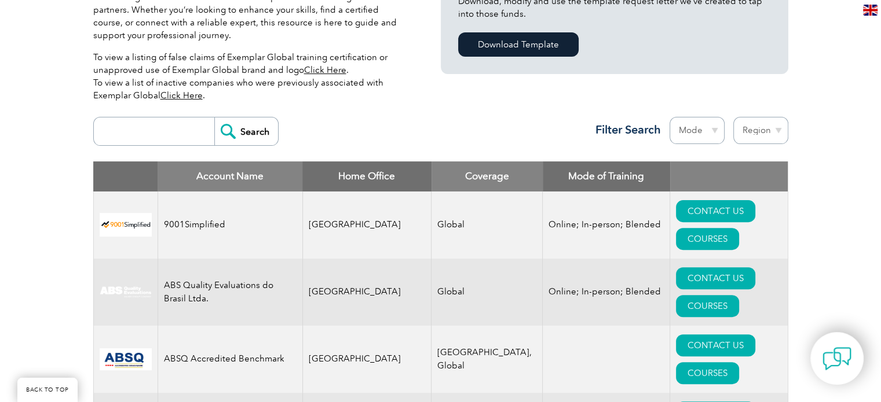
click at [707, 129] on select "Mode Online In-person Blended" at bounding box center [696, 130] width 55 height 27
click at [755, 131] on select "Region Australia Bahrain Bangladesh Brazil Canada Colombia Dominican Republic E…" at bounding box center [760, 130] width 55 height 27
select select "[GEOGRAPHIC_DATA]"
click at [733, 117] on select "Region Australia Bahrain Bangladesh Brazil Canada Colombia Dominican Republic E…" at bounding box center [760, 130] width 55 height 27
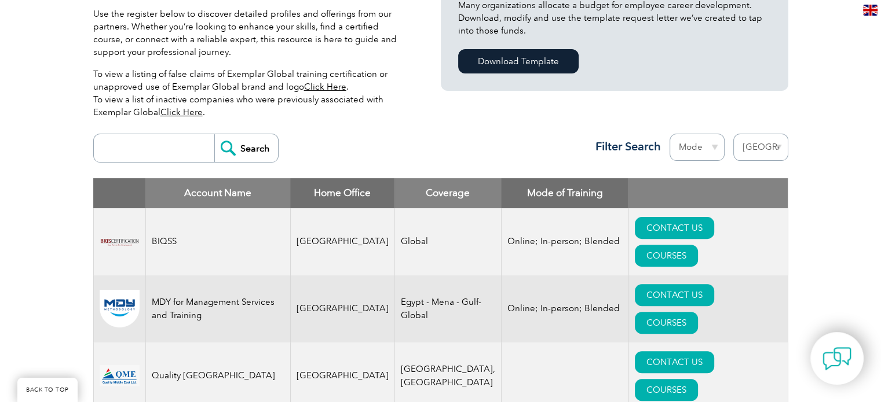
scroll to position [347, 0]
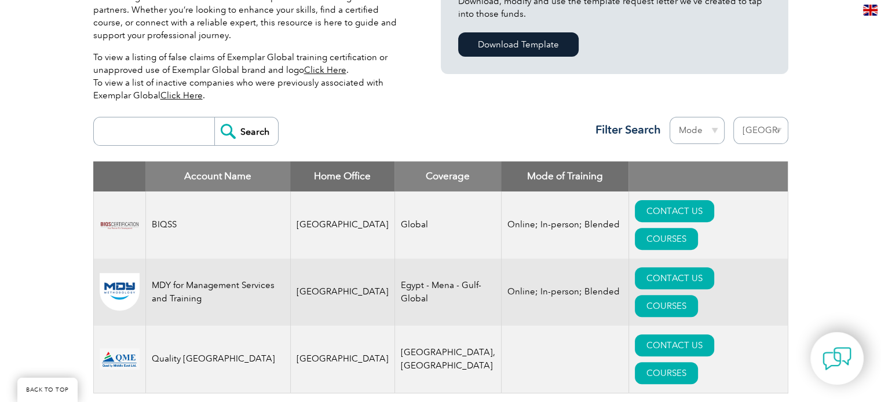
click at [753, 134] on select "Region [GEOGRAPHIC_DATA] [GEOGRAPHIC_DATA] [GEOGRAPHIC_DATA] [GEOGRAPHIC_DATA] …" at bounding box center [760, 130] width 55 height 27
select select "[GEOGRAPHIC_DATA]"
click at [733, 117] on select "Region [GEOGRAPHIC_DATA] [GEOGRAPHIC_DATA] [GEOGRAPHIC_DATA] [GEOGRAPHIC_DATA] …" at bounding box center [760, 130] width 55 height 27
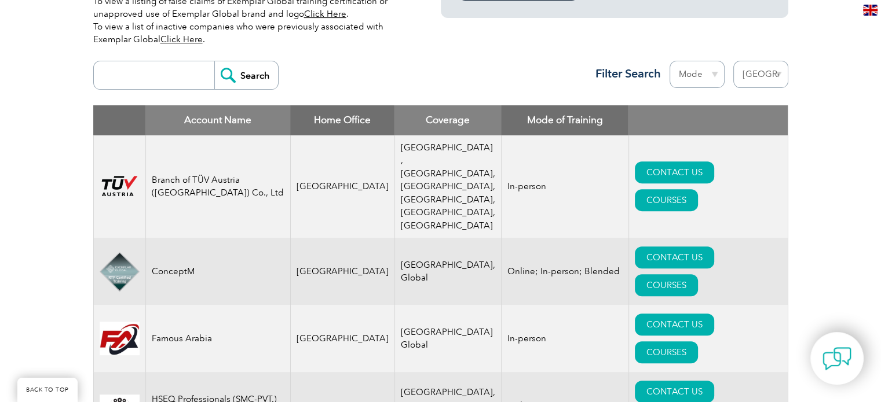
scroll to position [289, 0]
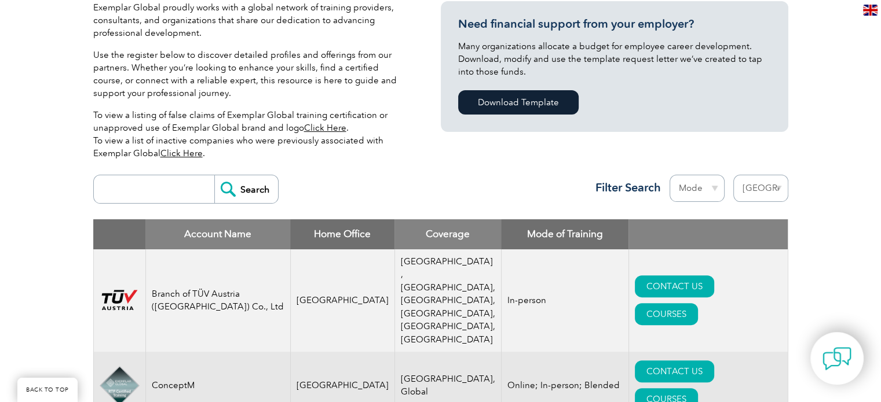
click at [754, 187] on select "Region [GEOGRAPHIC_DATA] [GEOGRAPHIC_DATA] [GEOGRAPHIC_DATA] [GEOGRAPHIC_DATA] …" at bounding box center [760, 188] width 55 height 27
select select "[GEOGRAPHIC_DATA]"
click at [733, 175] on select "Region [GEOGRAPHIC_DATA] [GEOGRAPHIC_DATA] [GEOGRAPHIC_DATA] [GEOGRAPHIC_DATA] …" at bounding box center [760, 188] width 55 height 27
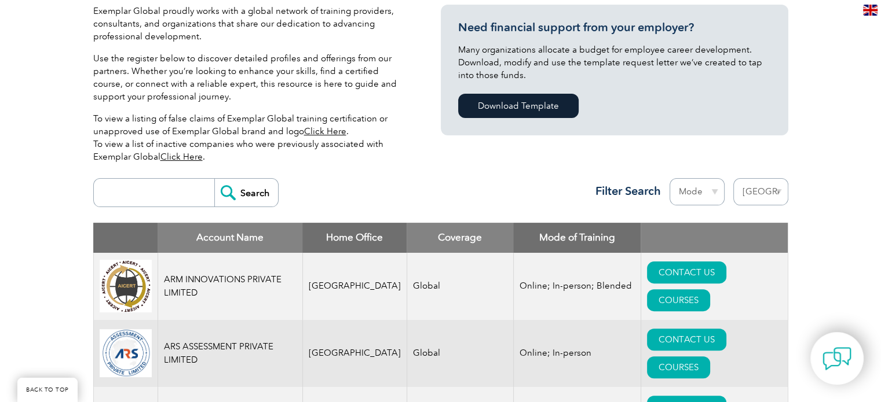
scroll to position [232, 0]
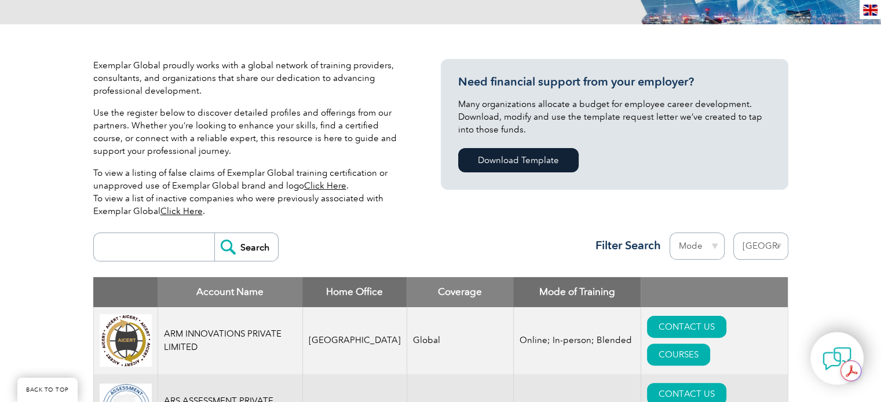
click at [758, 245] on select "Region Australia Bahrain Bangladesh Brazil Canada Colombia Dominican Republic E…" at bounding box center [760, 246] width 55 height 27
select select "[GEOGRAPHIC_DATA]"
click at [733, 233] on select "Region Australia Bahrain Bangladesh Brazil Canada Colombia Dominican Republic E…" at bounding box center [760, 246] width 55 height 27
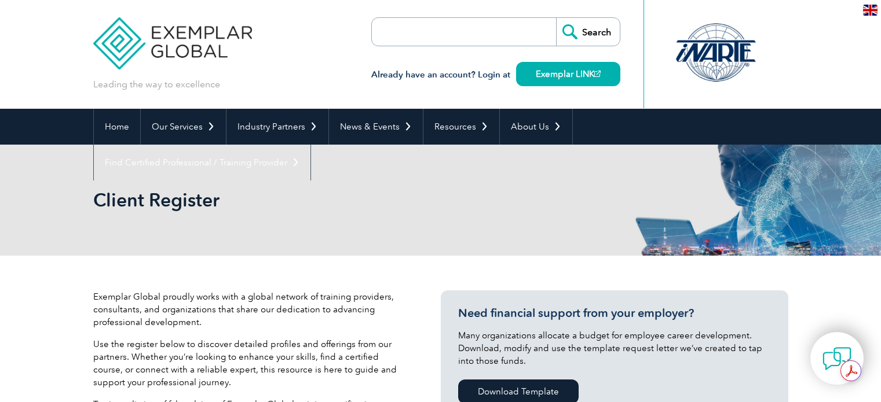
select select "[GEOGRAPHIC_DATA]"
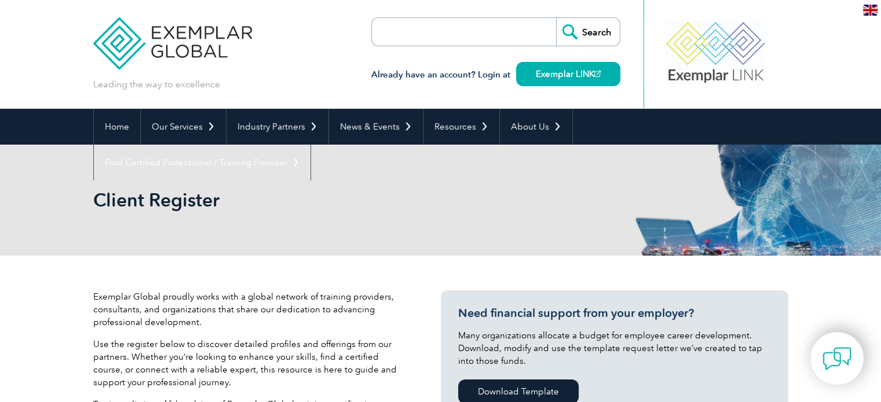
click at [415, 69] on h3 "Already have an account? Login at Exemplar LINK" at bounding box center [495, 75] width 249 height 14
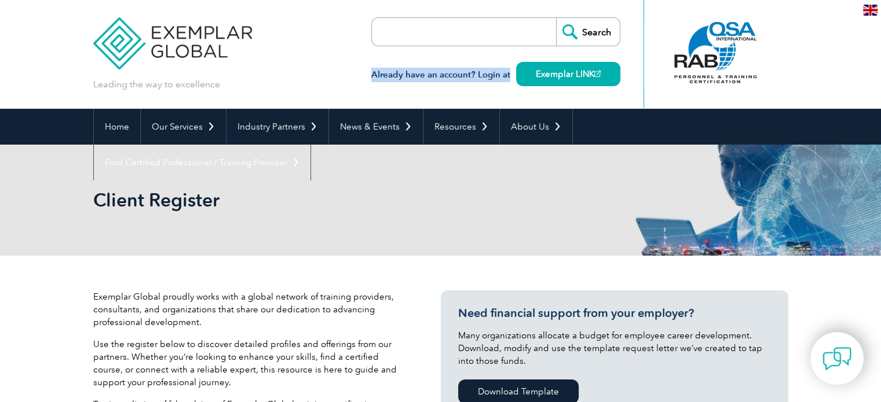
click at [415, 69] on h3 "Already have an account? Login at Exemplar LINK" at bounding box center [495, 75] width 249 height 14
click at [410, 90] on div "Already have an account? Login at Exemplar LINK" at bounding box center [495, 68] width 249 height 45
click at [402, 90] on div "Already have an account? Login at Exemplar LINK" at bounding box center [495, 68] width 249 height 45
click at [194, 75] on div "Leading the way to excellence" at bounding box center [172, 45] width 159 height 91
click at [193, 75] on div "Leading the way to excellence" at bounding box center [172, 45] width 159 height 91
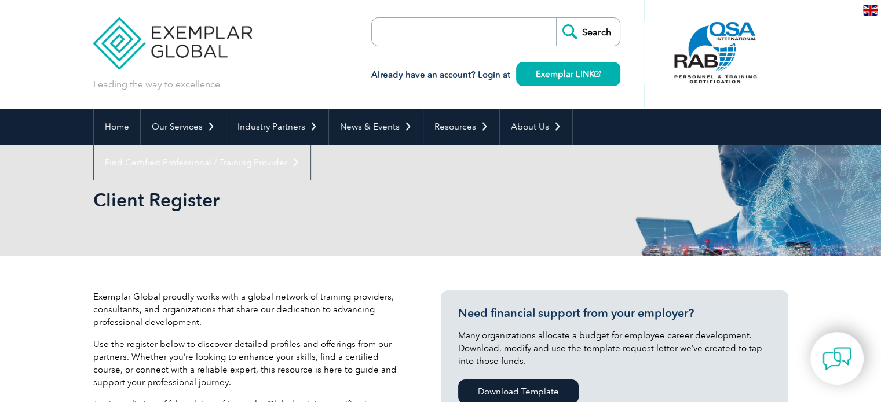
drag, startPoint x: 196, startPoint y: 78, endPoint x: 195, endPoint y: 85, distance: 6.4
click at [196, 80] on div "Leading the way to excellence" at bounding box center [172, 45] width 159 height 91
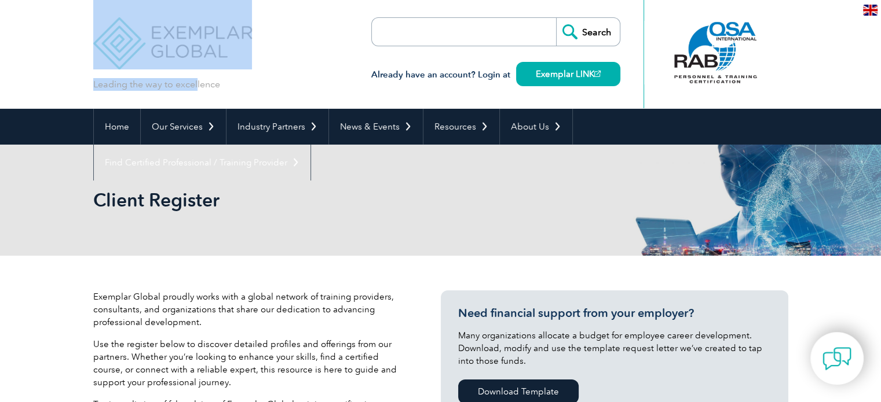
click at [195, 85] on p "Leading the way to excellence" at bounding box center [156, 84] width 127 height 13
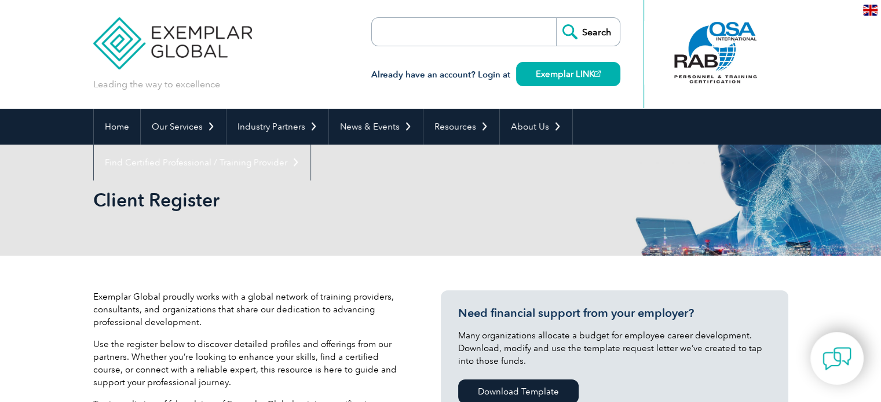
click at [276, 93] on div "Leading the way to excellence Search" at bounding box center [440, 54] width 695 height 109
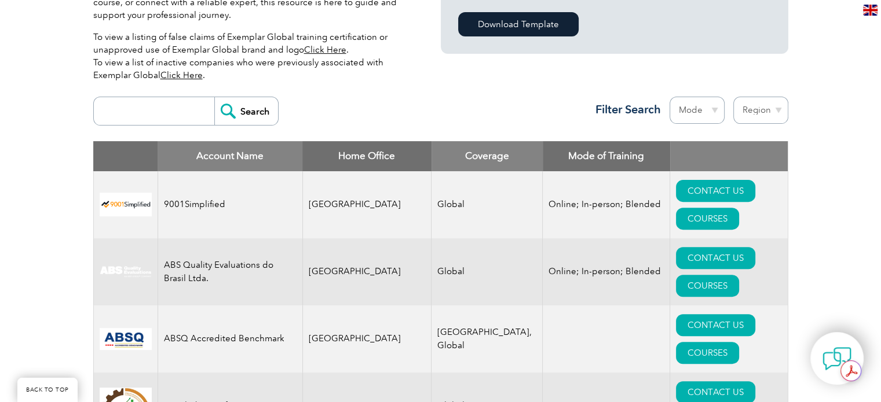
scroll to position [347, 0]
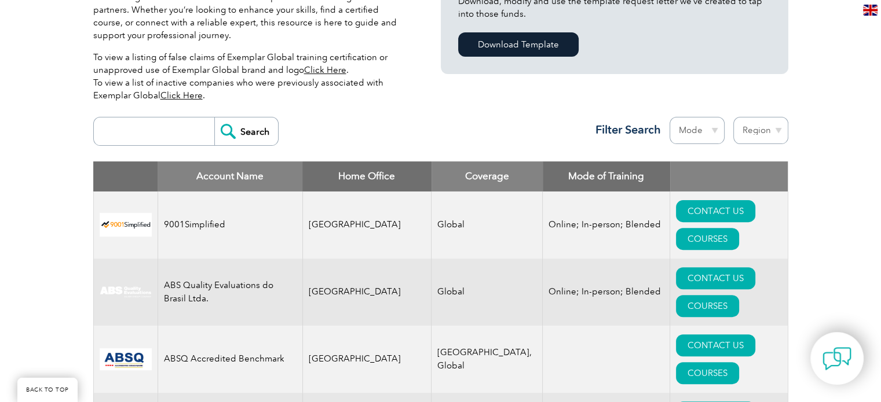
click at [165, 126] on input "search" at bounding box center [157, 132] width 115 height 28
type input "qualitizer"
click at [248, 133] on input "Search" at bounding box center [246, 132] width 64 height 28
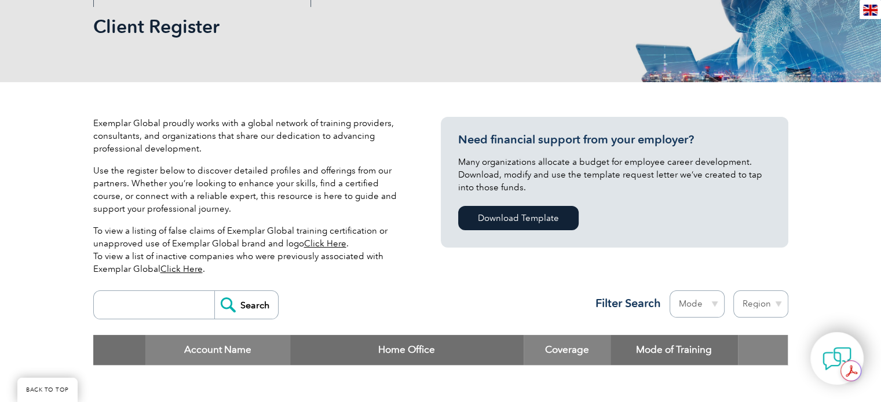
scroll to position [289, 0]
